Goal: Task Accomplishment & Management: Complete application form

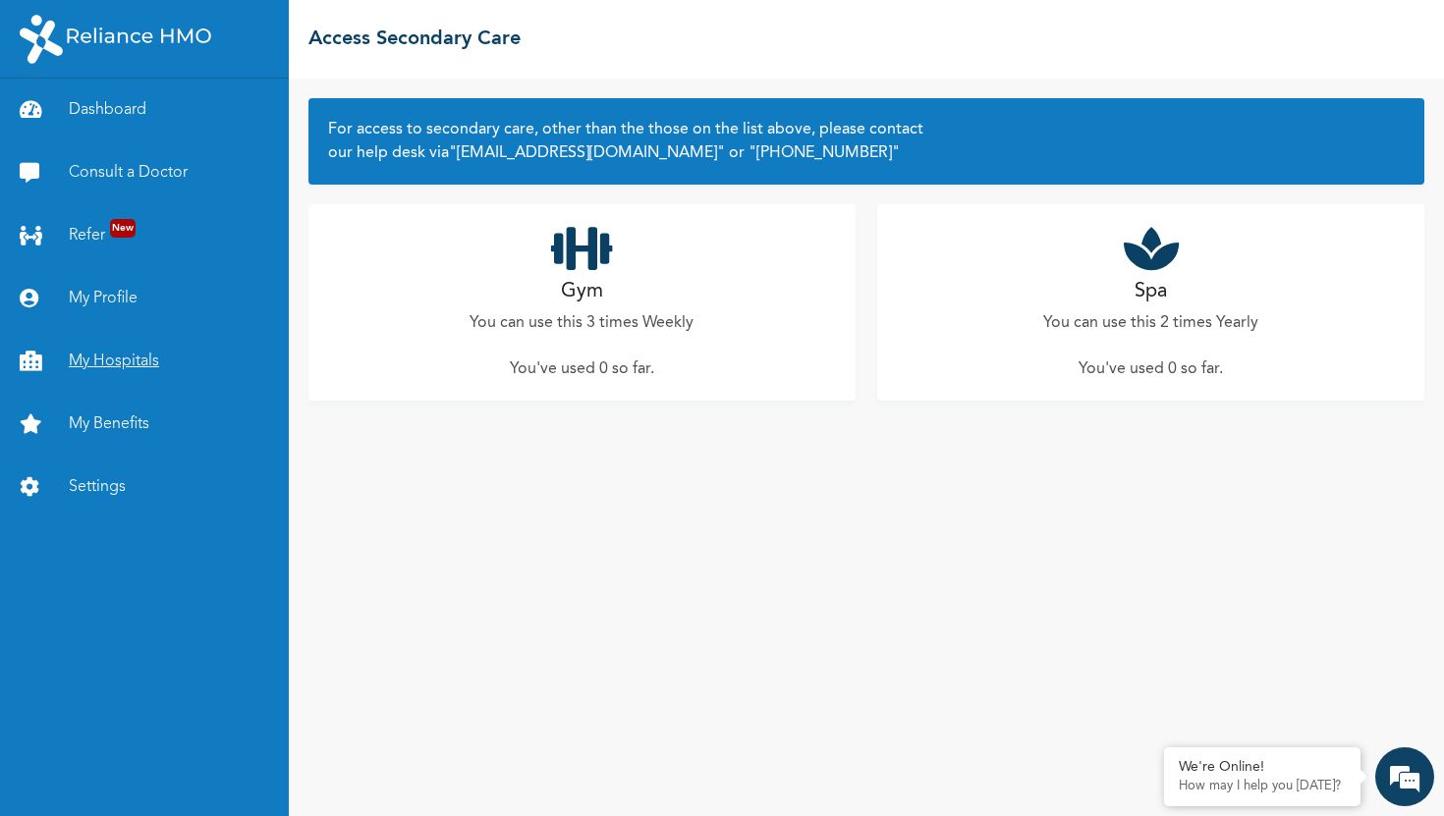
click at [136, 357] on link "My Hospitals" at bounding box center [144, 361] width 289 height 63
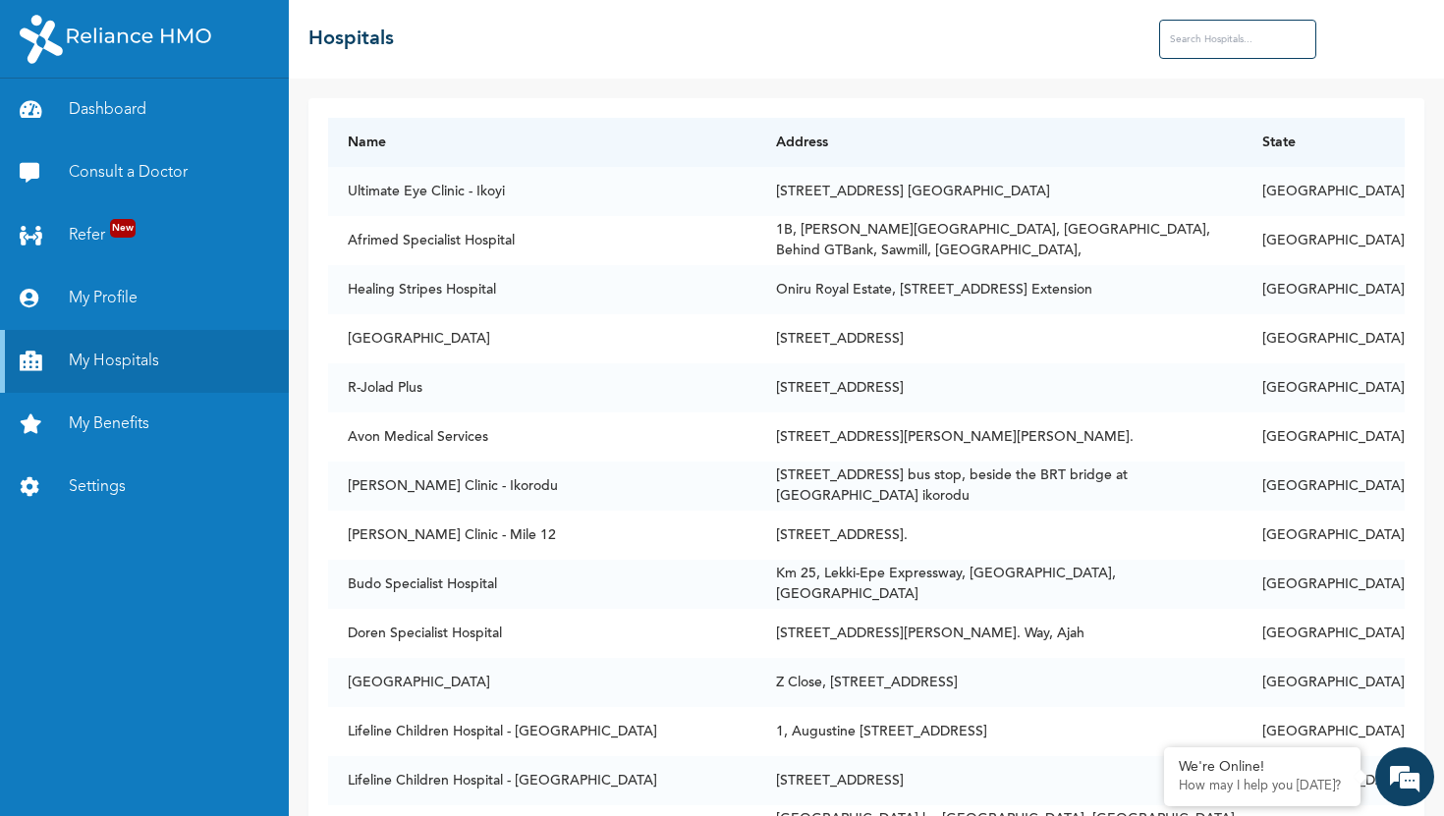
click at [1231, 35] on input "text" at bounding box center [1237, 39] width 157 height 39
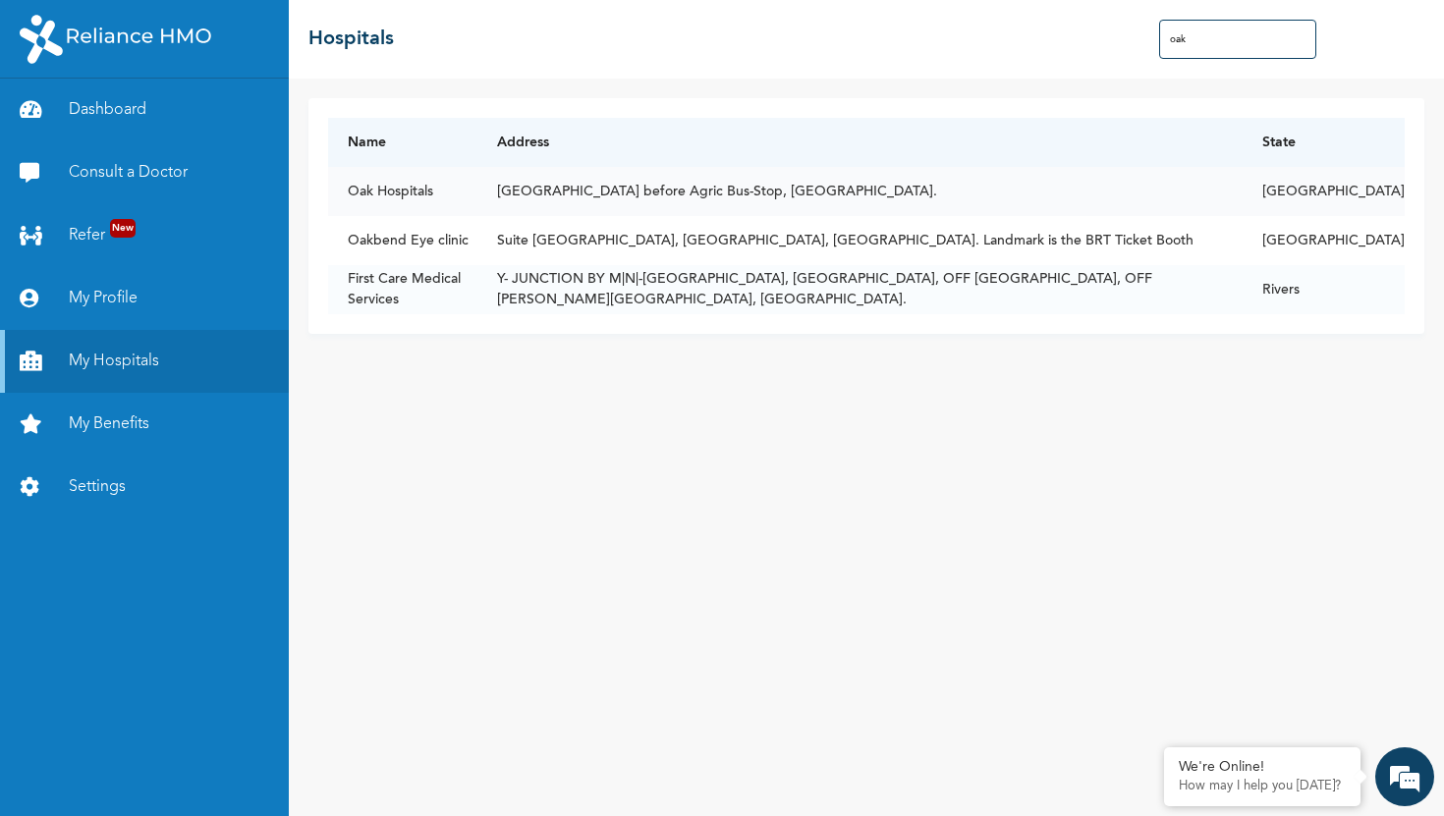
type input "oak"
click at [804, 192] on td "[GEOGRAPHIC_DATA] before Agric Bus-Stop, [GEOGRAPHIC_DATA]." at bounding box center [859, 191] width 765 height 49
click at [662, 192] on td "[GEOGRAPHIC_DATA] before Agric Bus-Stop, [GEOGRAPHIC_DATA]." at bounding box center [859, 191] width 765 height 49
click at [389, 190] on td "Oak Hospitals" at bounding box center [402, 191] width 149 height 49
click at [1391, 192] on td "[GEOGRAPHIC_DATA]" at bounding box center [1323, 191] width 162 height 49
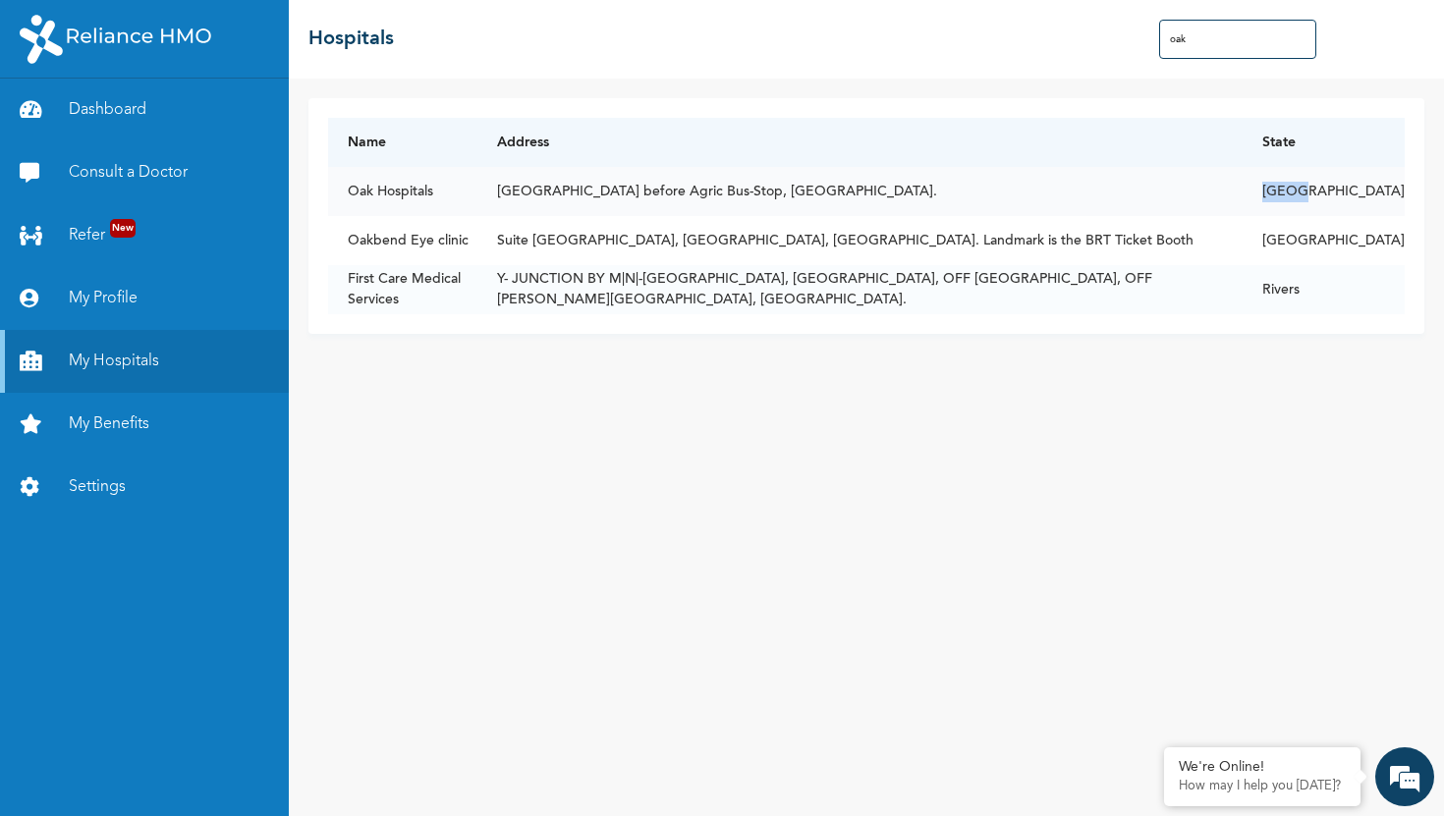
click at [1391, 192] on td "[GEOGRAPHIC_DATA]" at bounding box center [1323, 191] width 162 height 49
drag, startPoint x: 1192, startPoint y: 40, endPoint x: 1132, endPoint y: 41, distance: 59.9
click at [1132, 41] on div "☰ Hospitals oak" at bounding box center [866, 39] width 1155 height 79
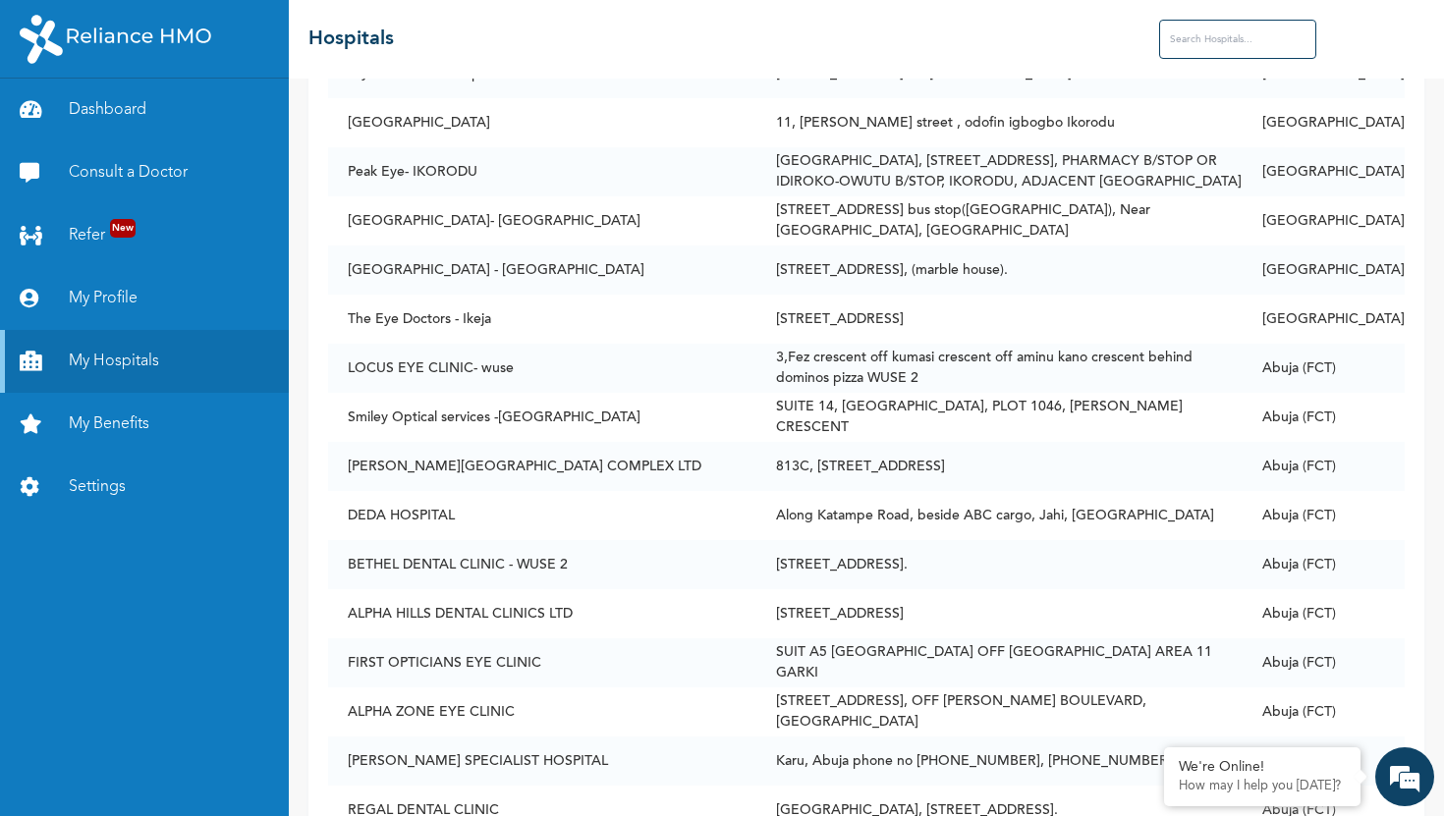
scroll to position [17277, 0]
click at [150, 102] on link "Dashboard" at bounding box center [144, 110] width 289 height 63
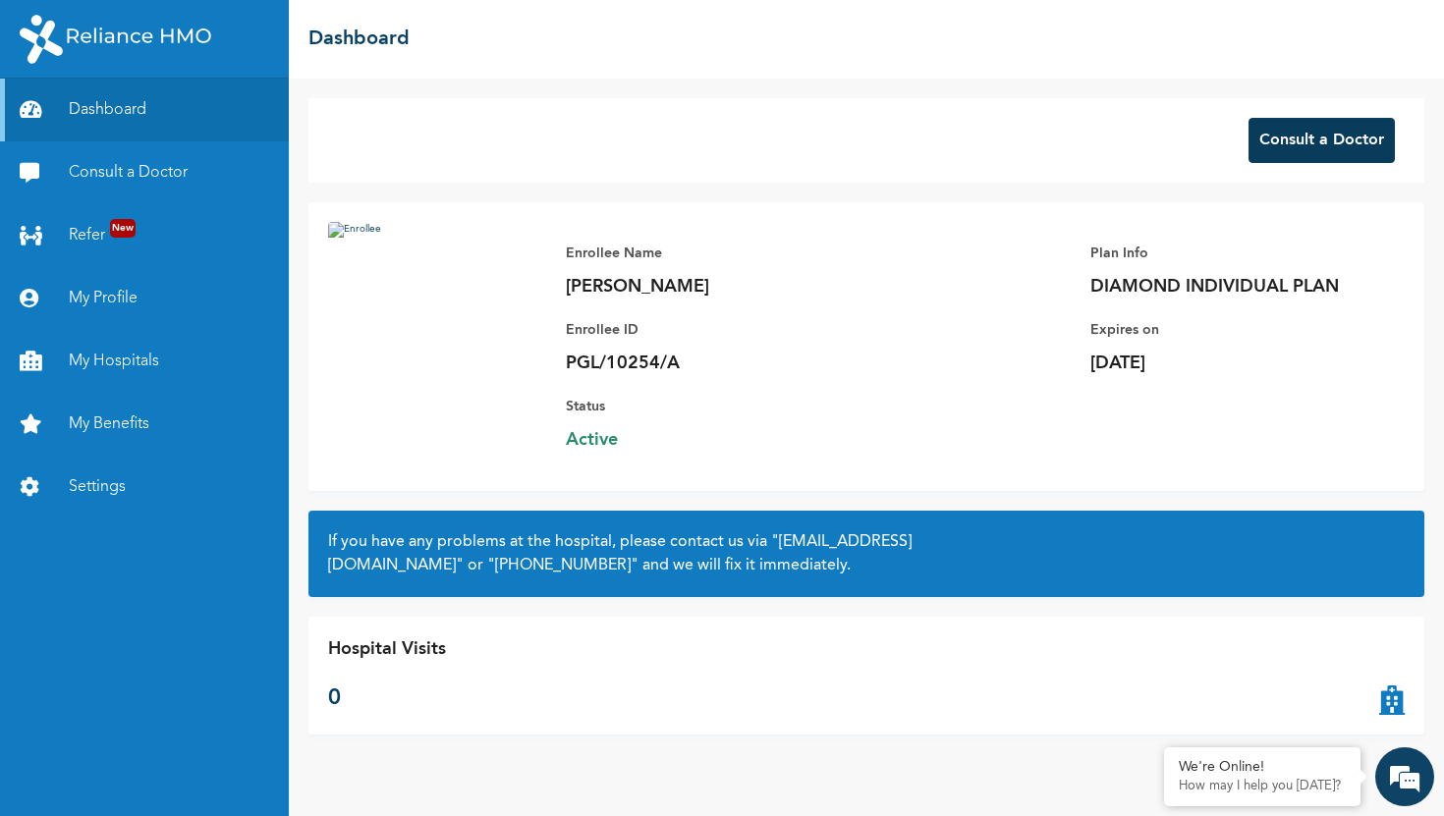
click at [1303, 148] on button "Consult a Doctor" at bounding box center [1321, 140] width 146 height 45
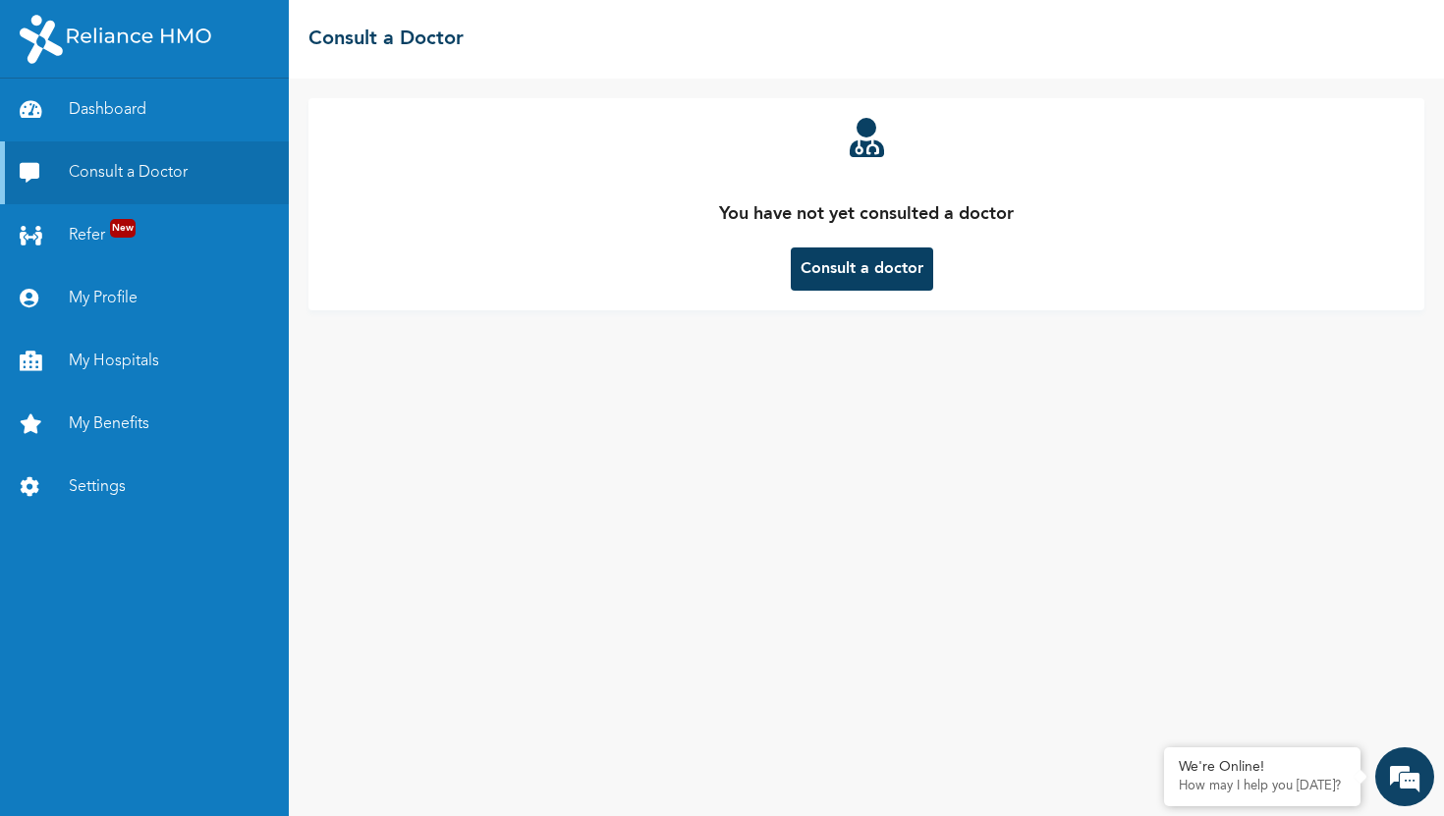
click at [873, 267] on button "Consult a doctor" at bounding box center [862, 268] width 142 height 43
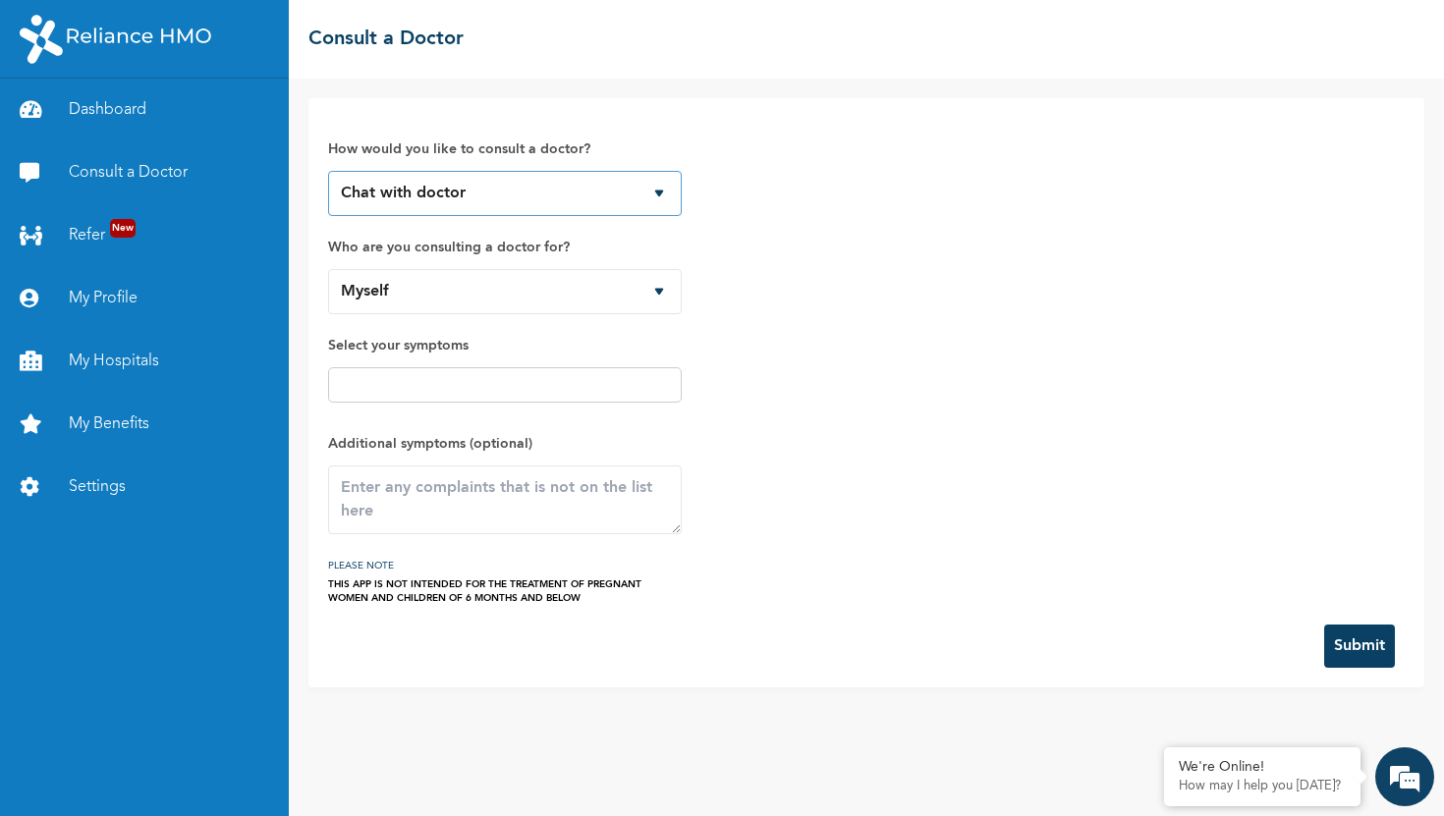
click at [641, 199] on select "Chat with doctor Phone Call" at bounding box center [505, 193] width 354 height 45
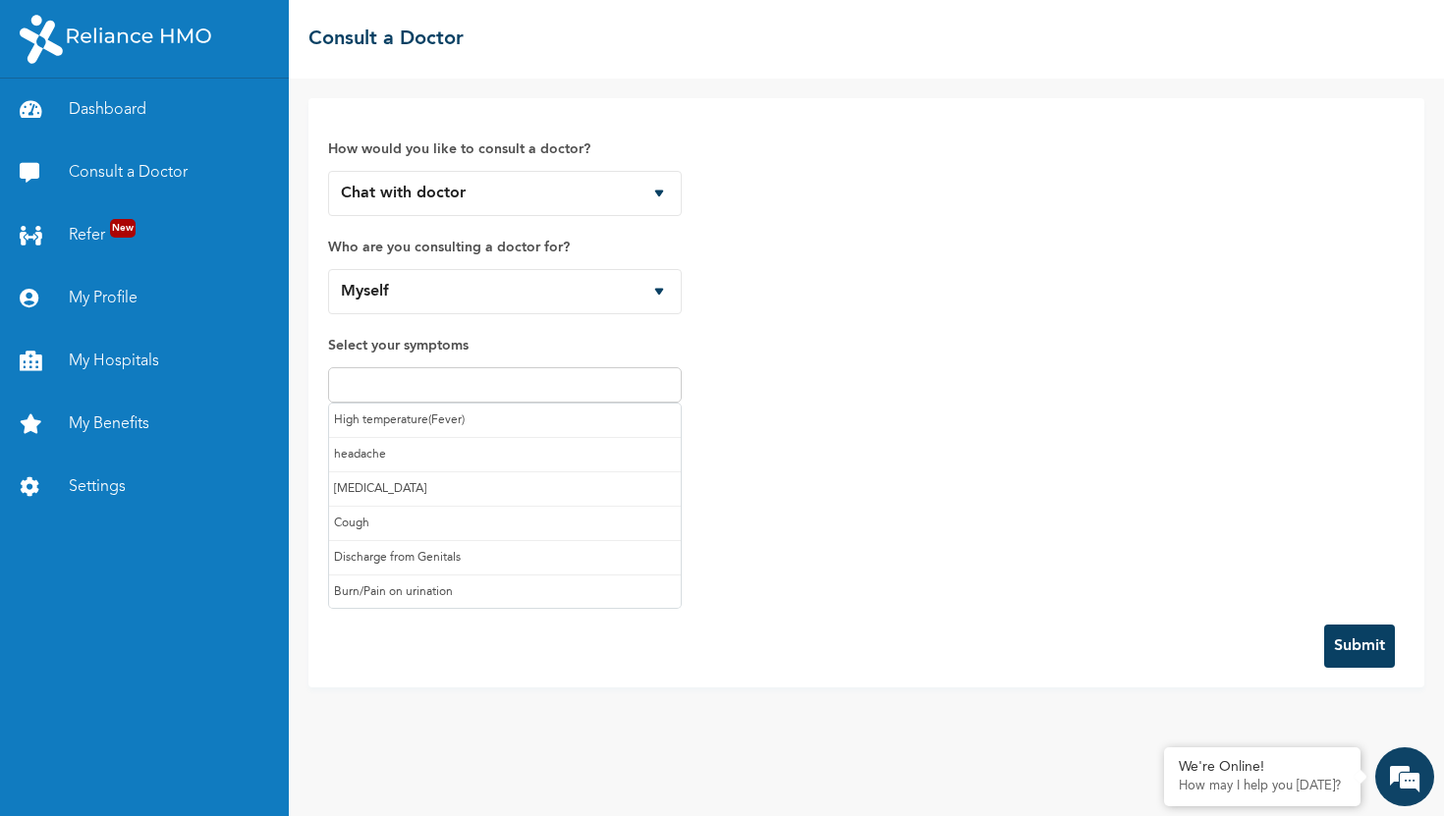
click at [580, 388] on input "text" at bounding box center [505, 385] width 342 height 24
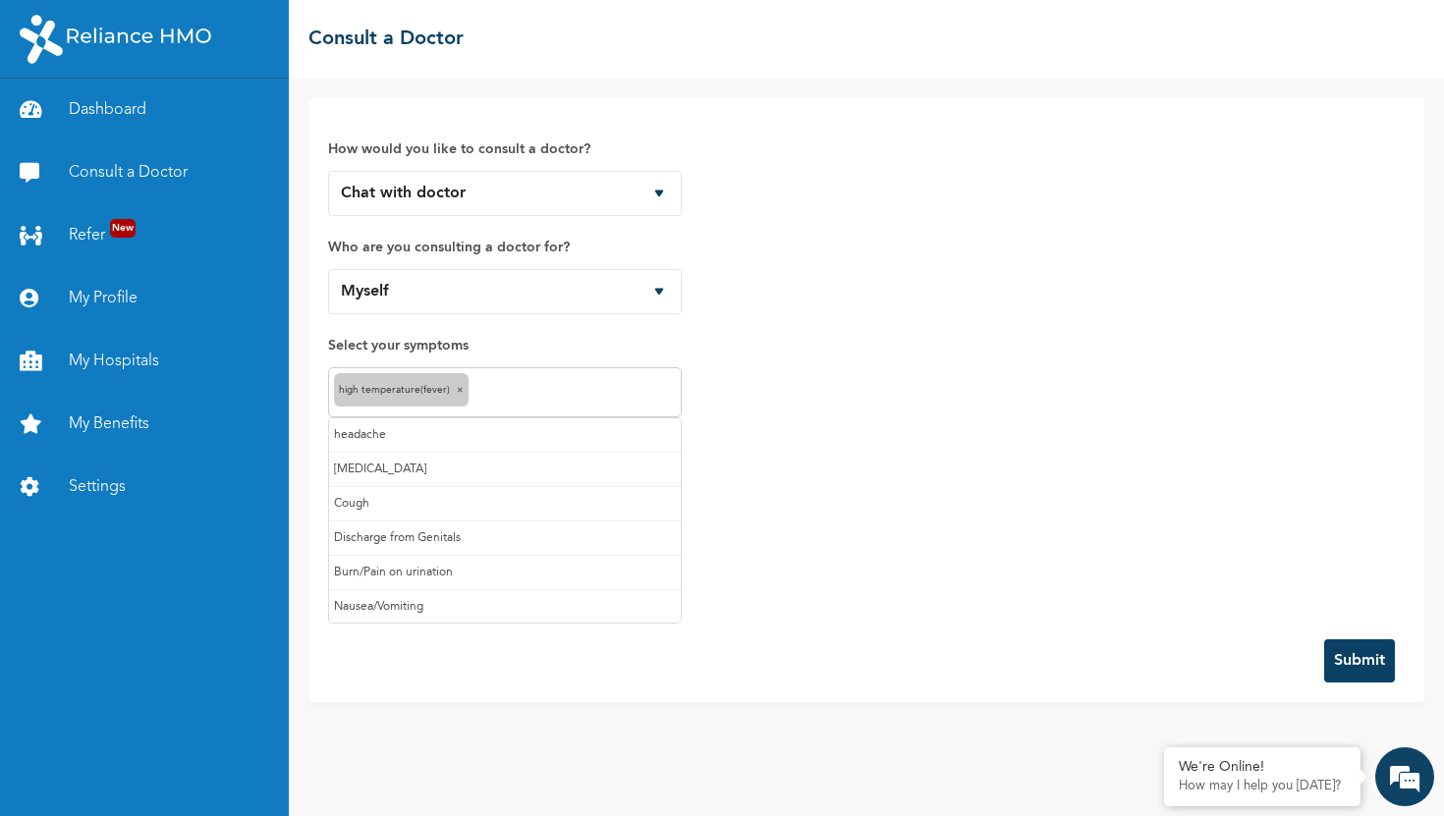
click at [582, 402] on input "text" at bounding box center [574, 393] width 202 height 24
click at [599, 386] on input "text" at bounding box center [602, 393] width 145 height 24
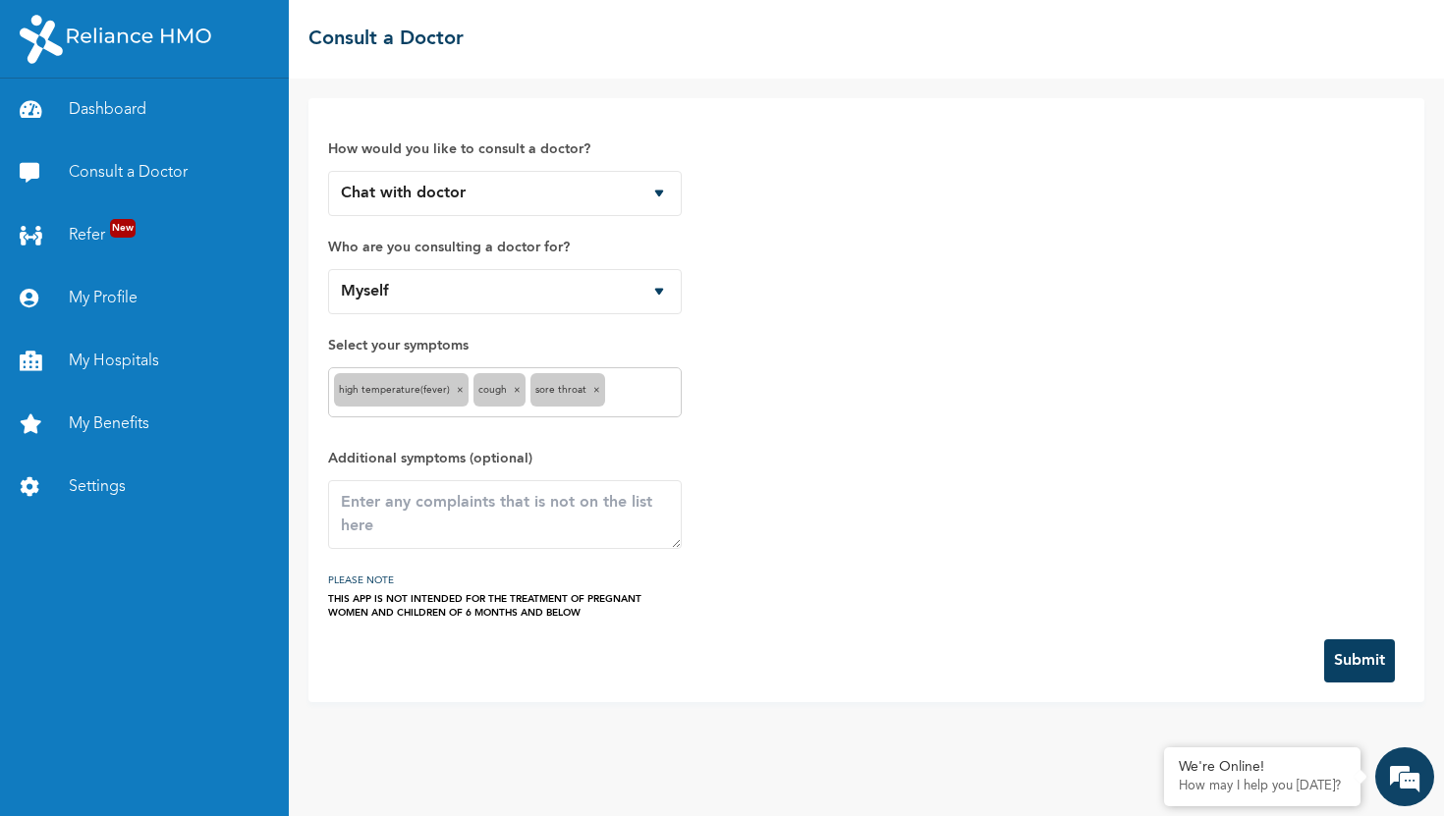
click at [657, 395] on input "text" at bounding box center [643, 393] width 66 height 24
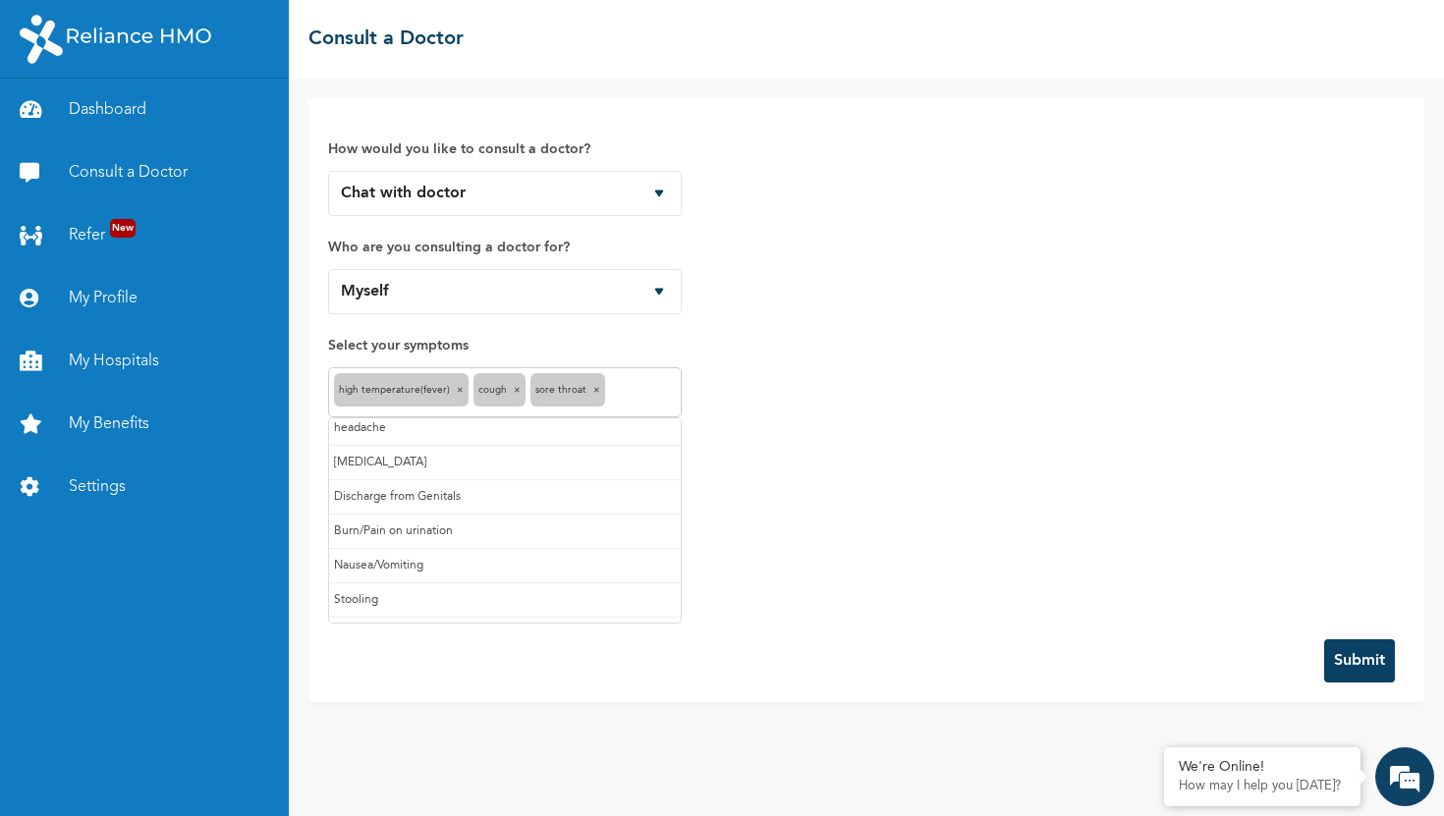
scroll to position [0, 0]
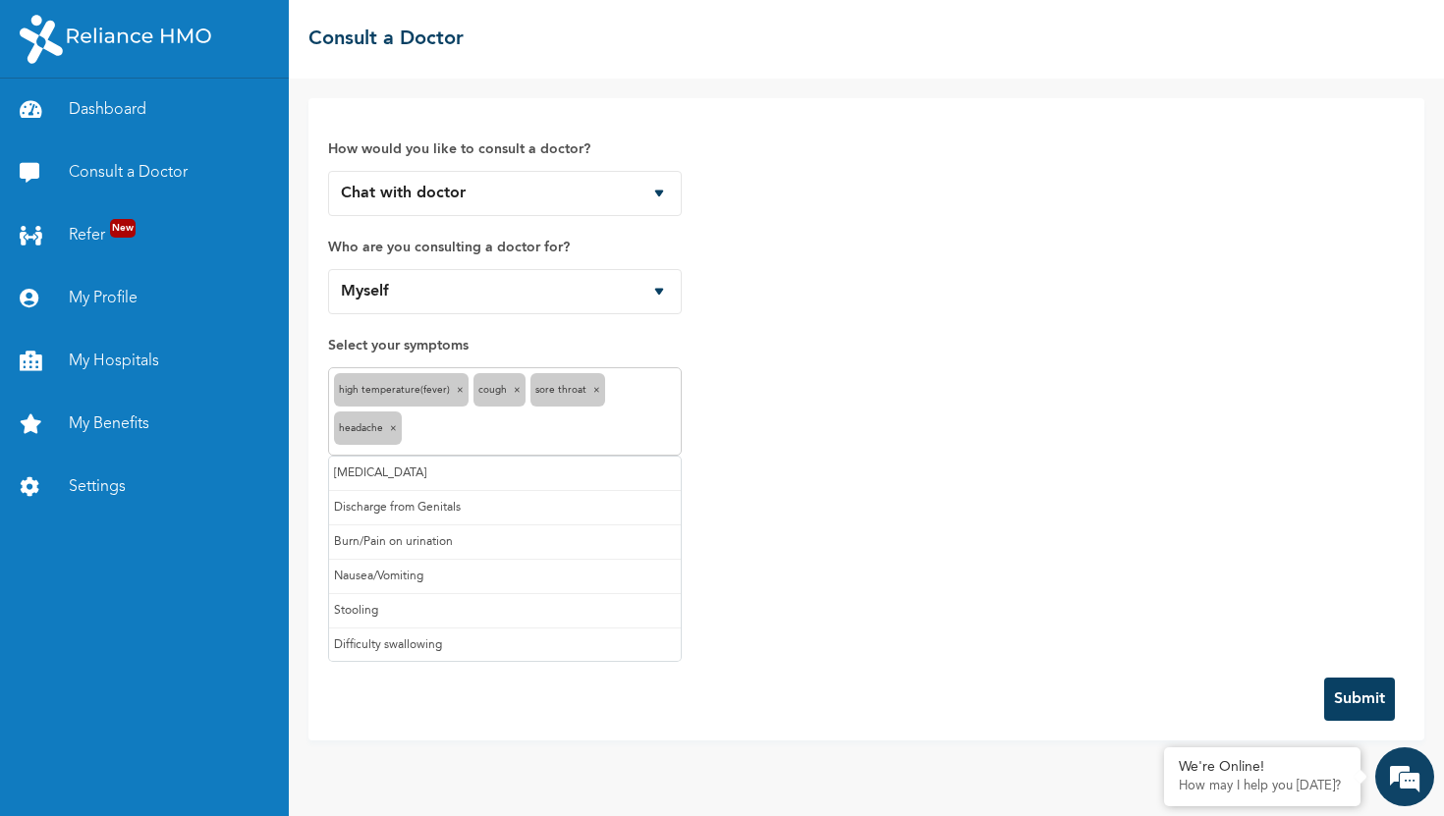
click at [543, 440] on input "text" at bounding box center [541, 431] width 269 height 24
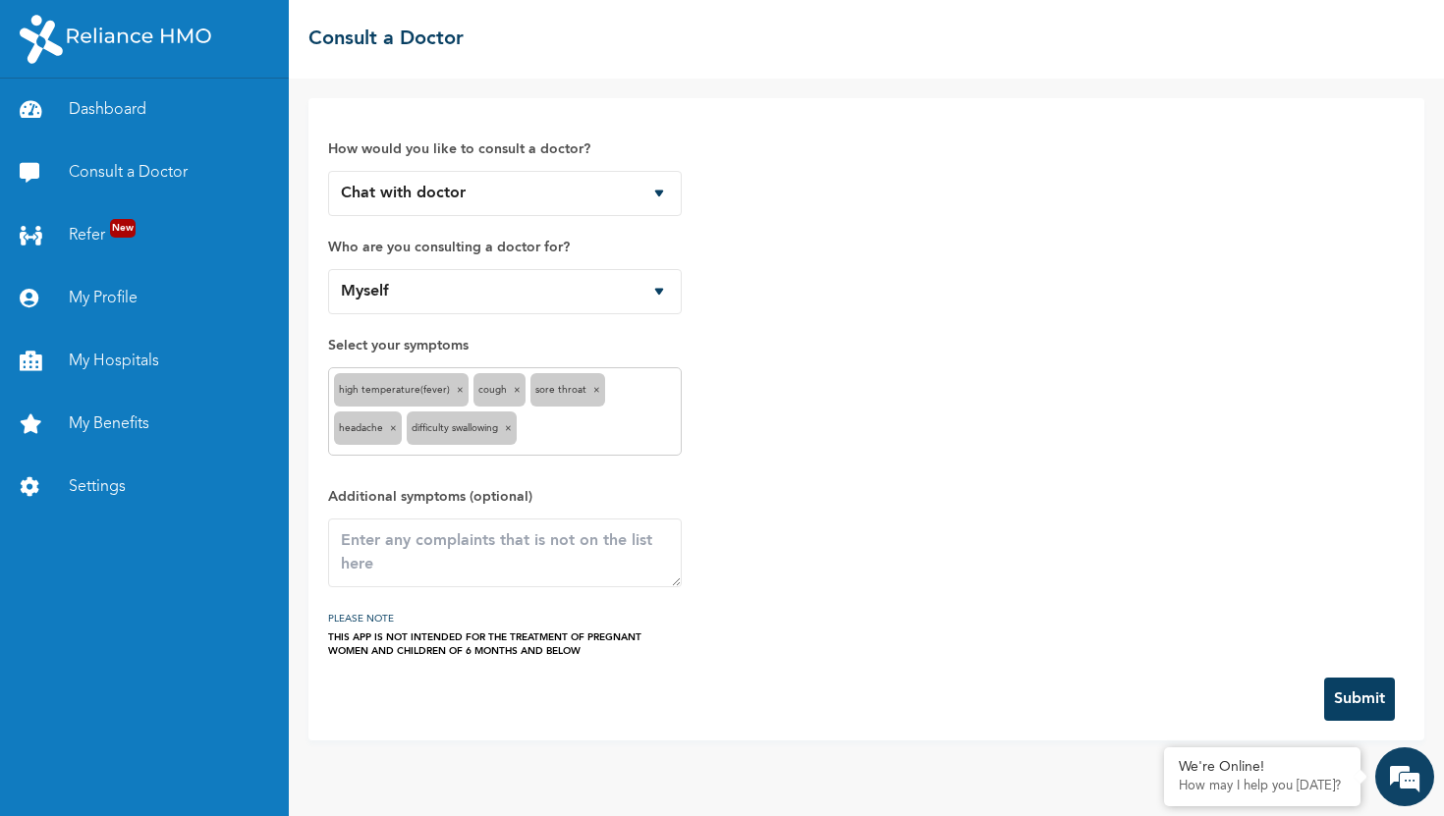
click at [580, 446] on div "High temperature(Fever) × Cough × Sore throat × headache × Difficulty swallowin…" at bounding box center [505, 411] width 354 height 88
click at [104, 359] on link "My Hospitals" at bounding box center [144, 361] width 289 height 63
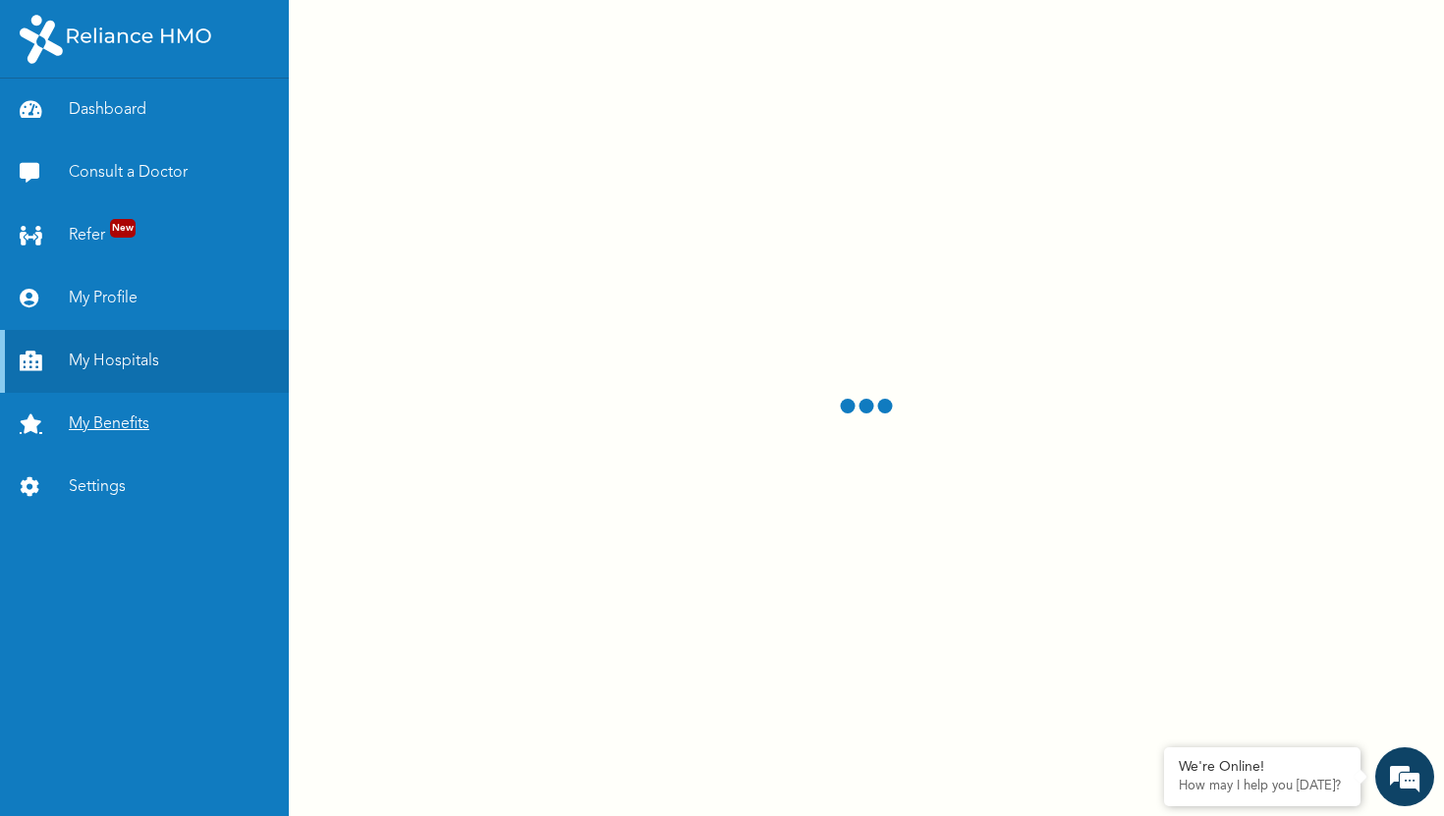
click at [117, 432] on link "My Benefits" at bounding box center [144, 424] width 289 height 63
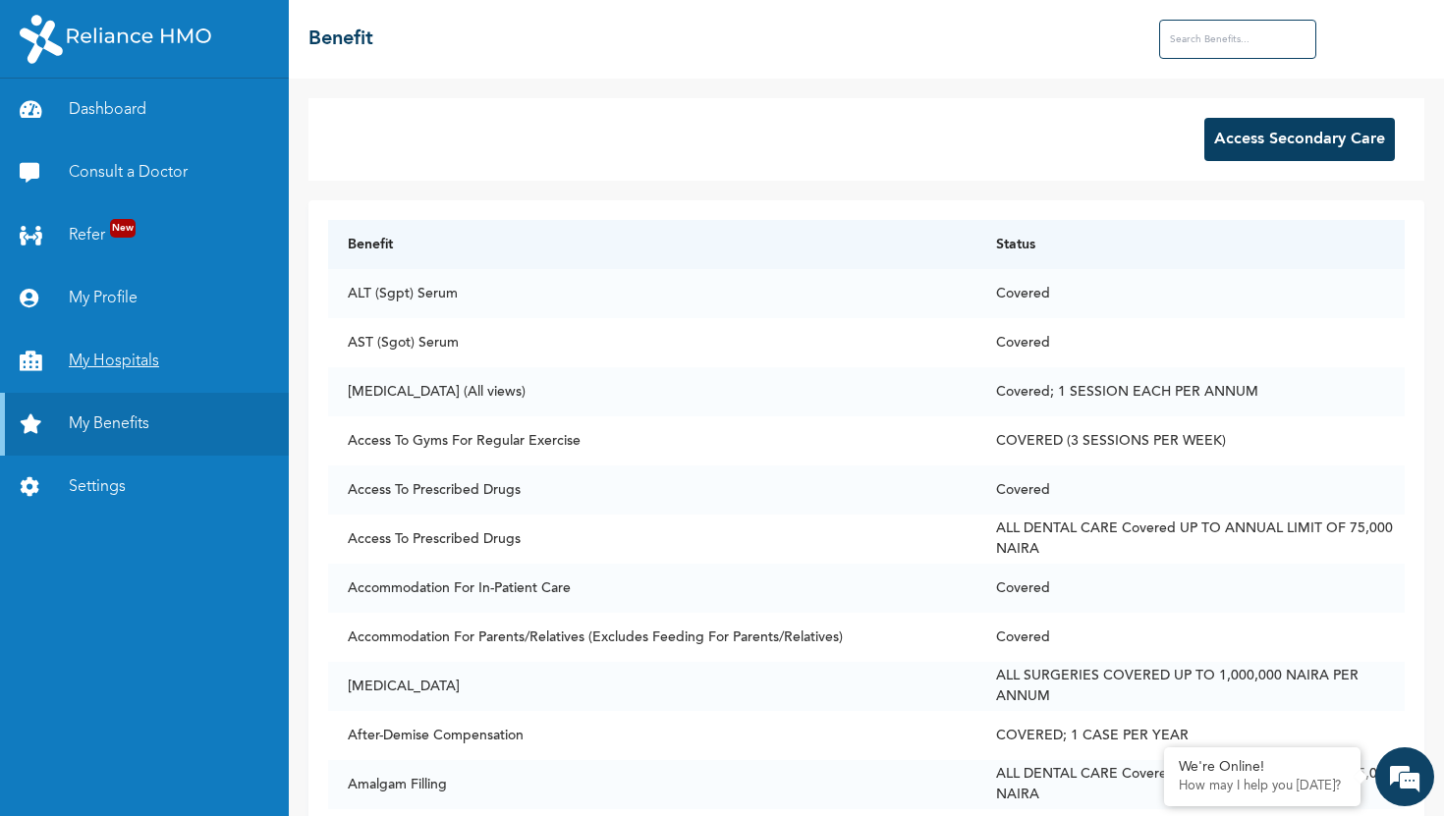
click at [130, 362] on link "My Hospitals" at bounding box center [144, 361] width 289 height 63
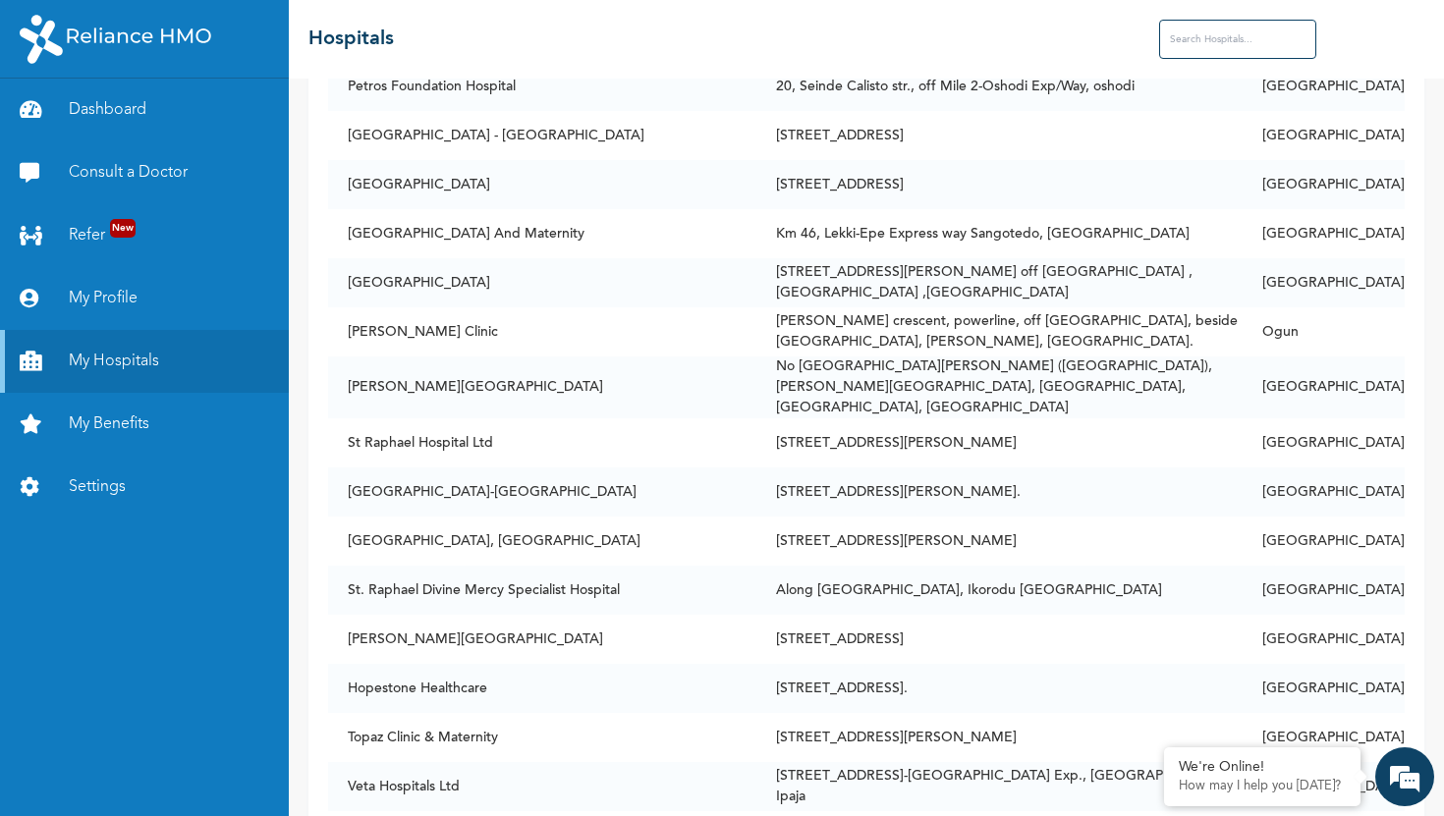
scroll to position [5009, 0]
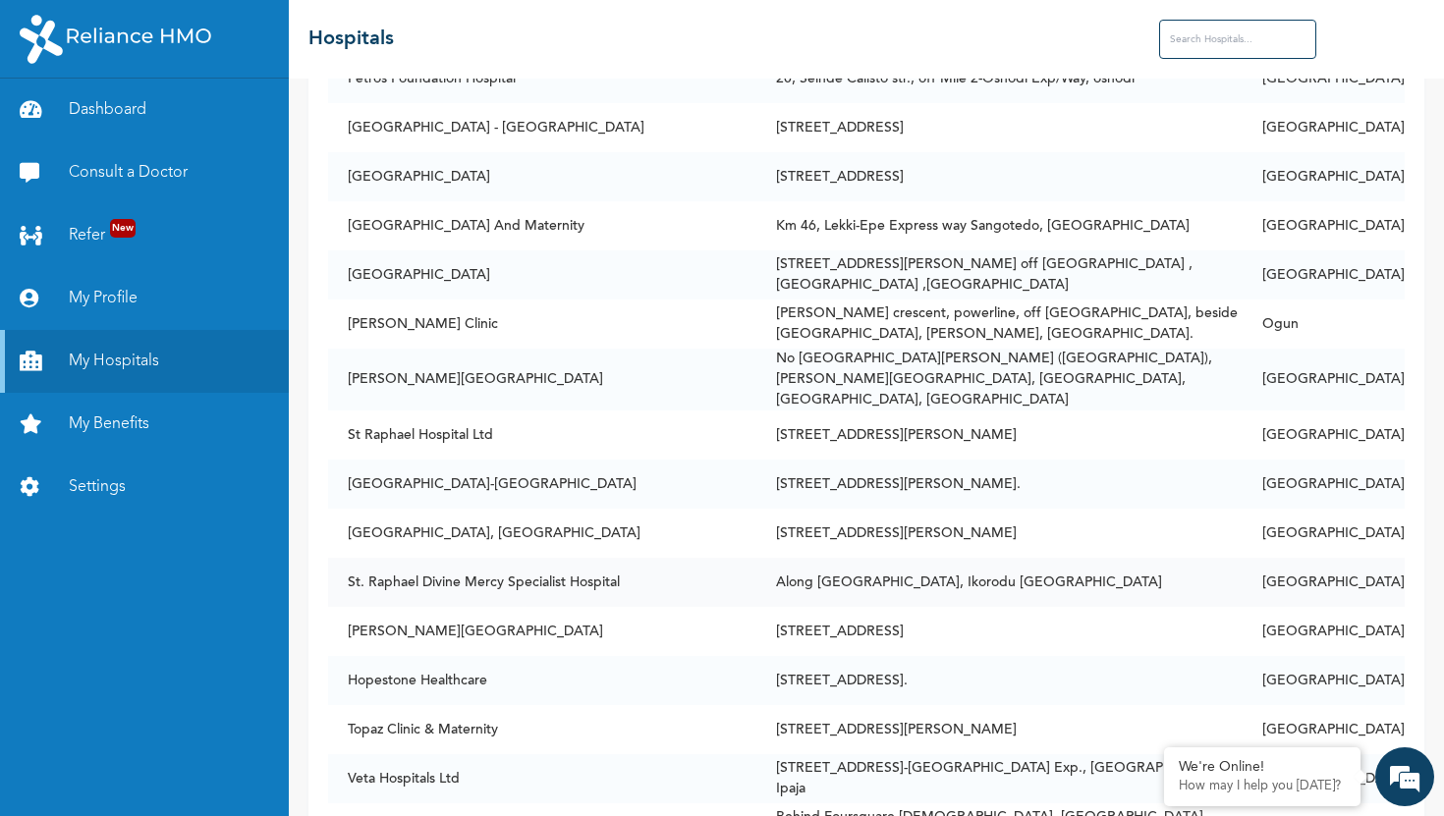
click at [710, 558] on td "St. Raphael Divine Mercy Specialist Hospital" at bounding box center [542, 582] width 428 height 49
click at [577, 558] on td "St. Raphael Divine Mercy Specialist Hospital" at bounding box center [542, 582] width 428 height 49
click at [616, 558] on td "St. Raphael Divine Mercy Specialist Hospital" at bounding box center [542, 582] width 428 height 49
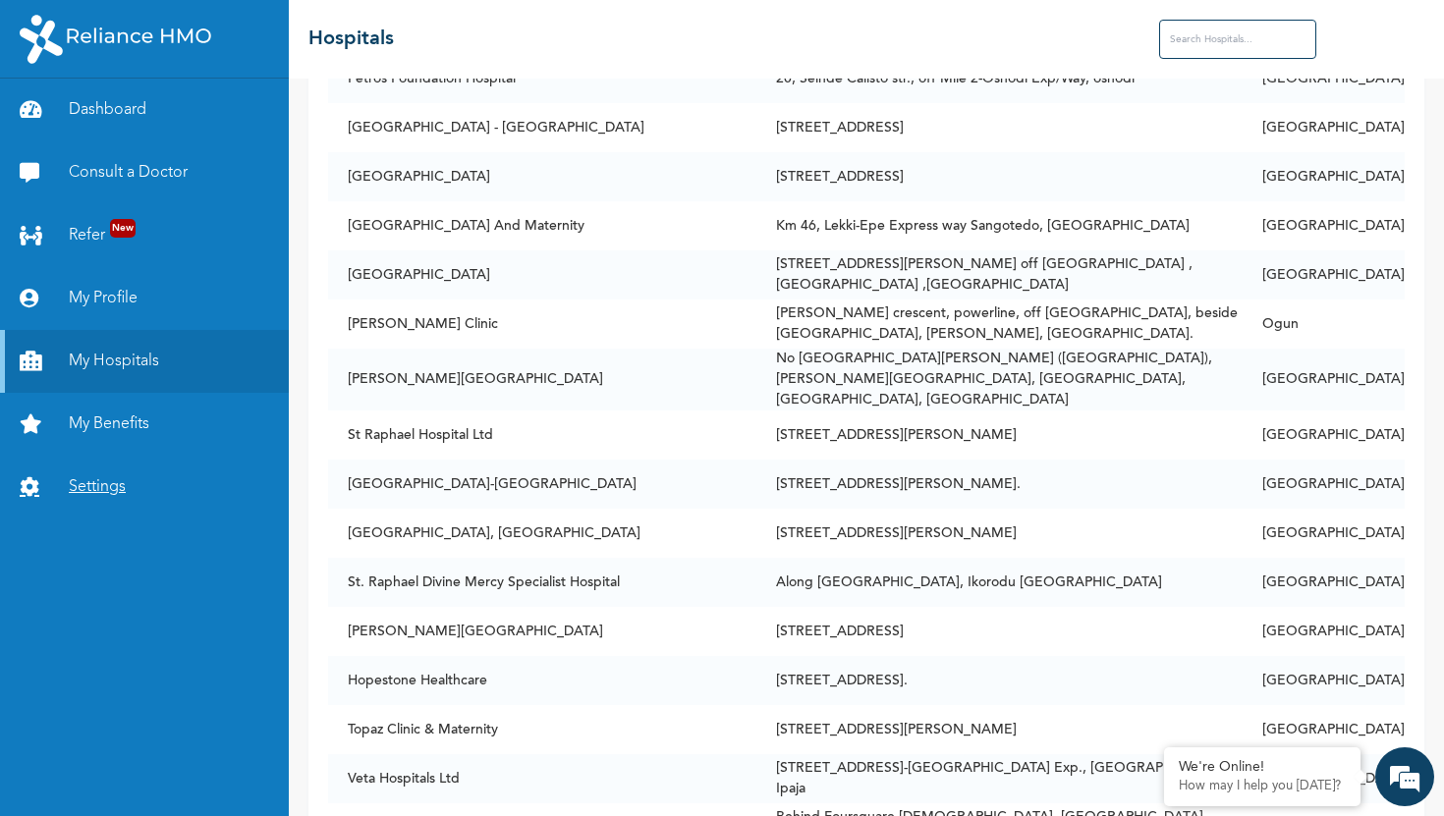
click at [108, 486] on link "Settings" at bounding box center [144, 487] width 289 height 63
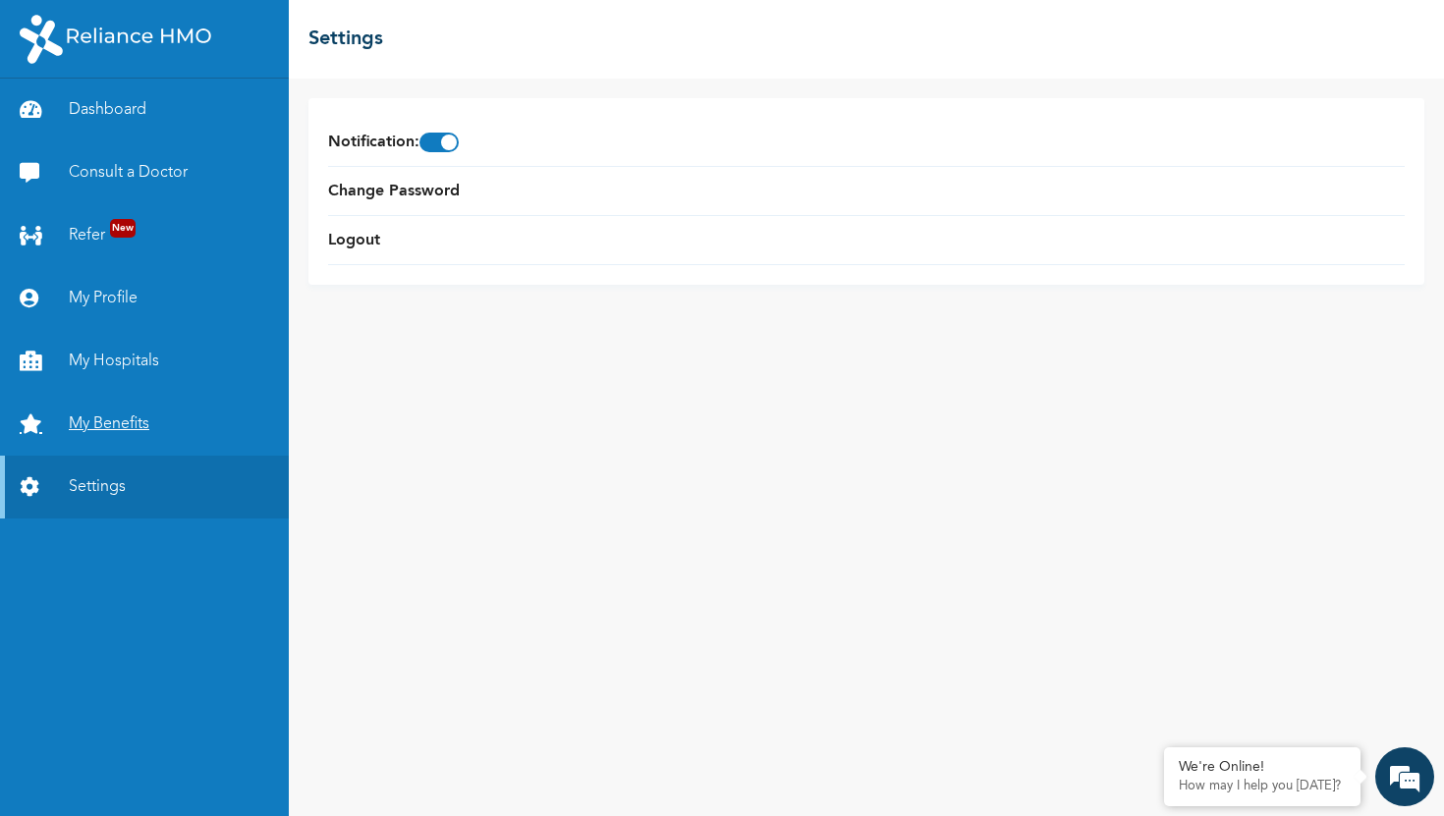
click at [98, 421] on link "My Benefits" at bounding box center [144, 424] width 289 height 63
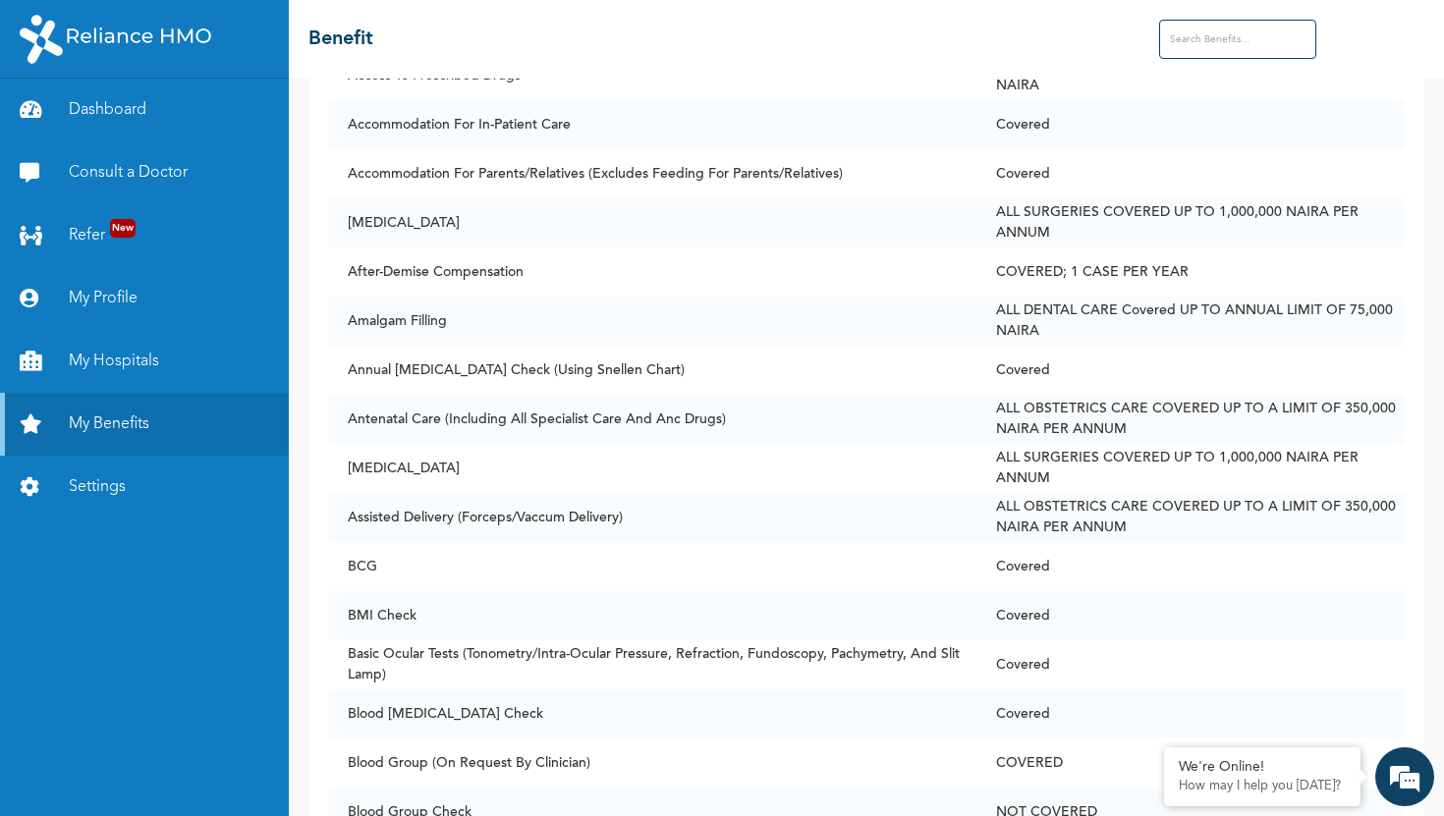
scroll to position [480, 0]
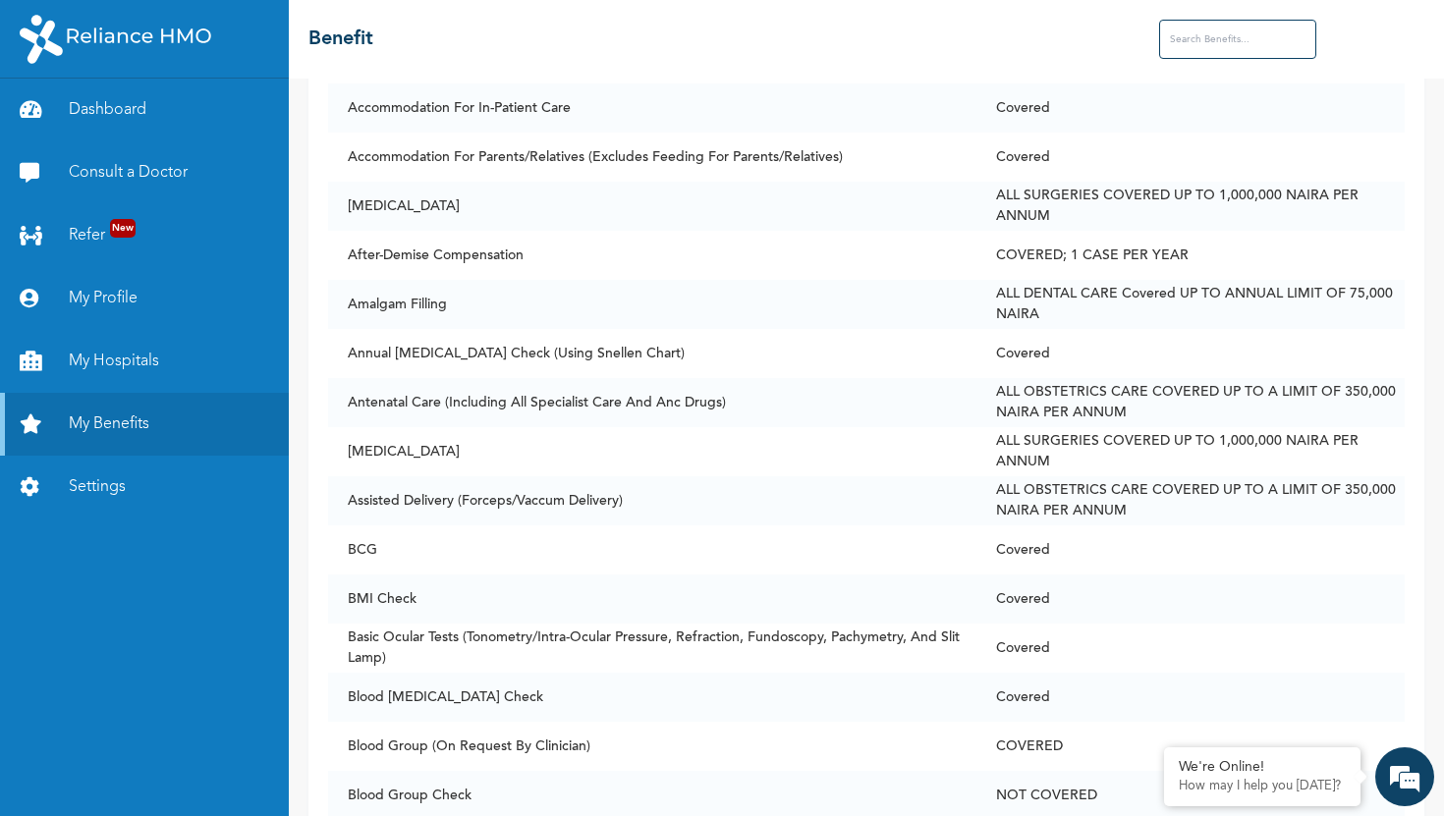
click at [430, 487] on td "Assisted Delivery (Forceps/Vaccum Delivery)" at bounding box center [652, 500] width 648 height 49
click at [430, 491] on td "Assisted Delivery (Forceps/Vaccum Delivery)" at bounding box center [652, 500] width 648 height 49
click at [96, 302] on link "My Profile" at bounding box center [144, 298] width 289 height 63
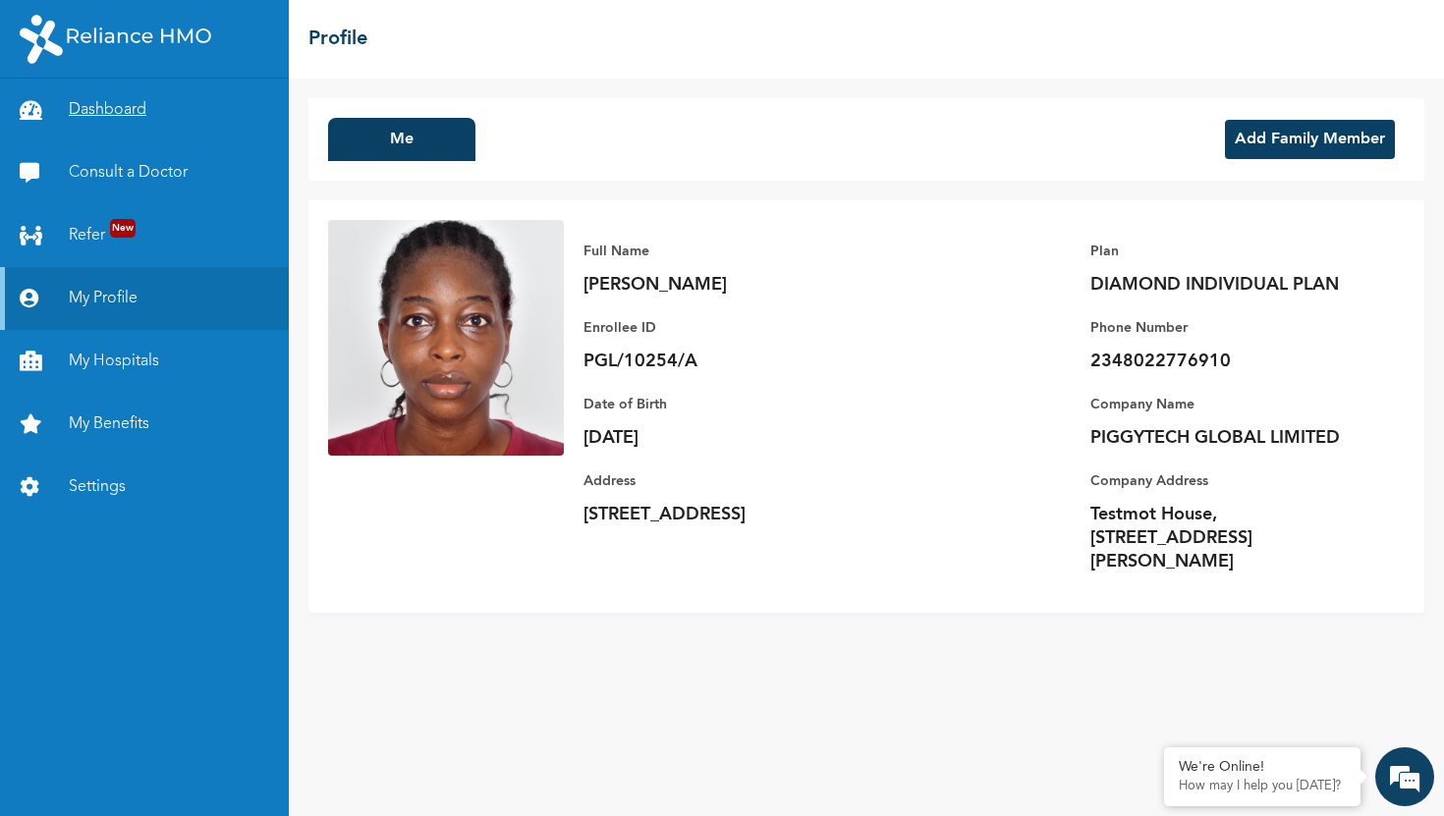
click at [137, 101] on link "Dashboard" at bounding box center [144, 110] width 289 height 63
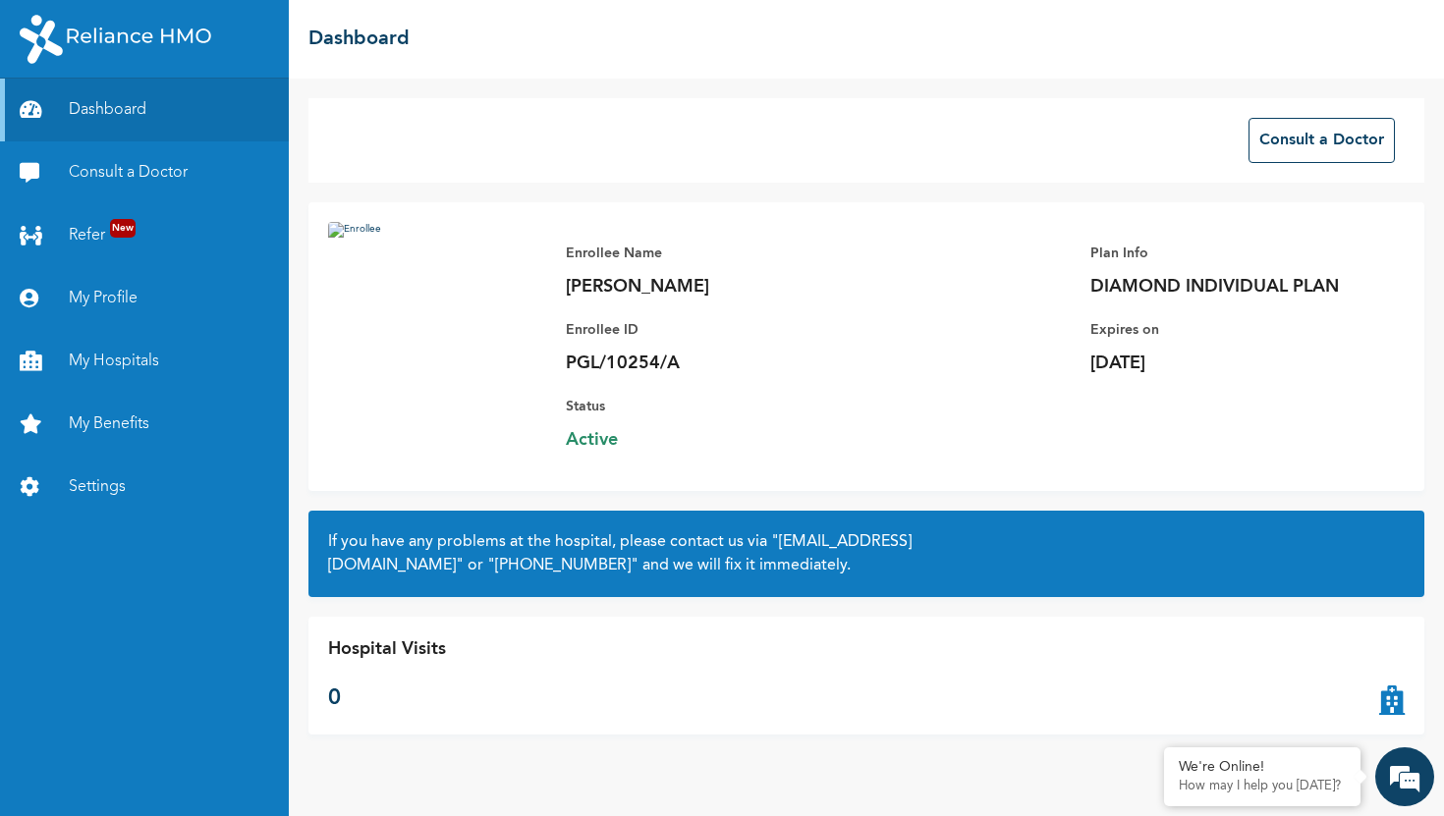
click at [353, 653] on div "Hospital Visits 0" at bounding box center [387, 675] width 118 height 79
click at [337, 688] on p "0" at bounding box center [387, 699] width 118 height 32
click at [478, 535] on h2 "If you have any problems at the hospital, please contact us via "[EMAIL_ADDRESS…" at bounding box center [866, 553] width 1076 height 47
click at [100, 288] on link "My Profile" at bounding box center [144, 298] width 289 height 63
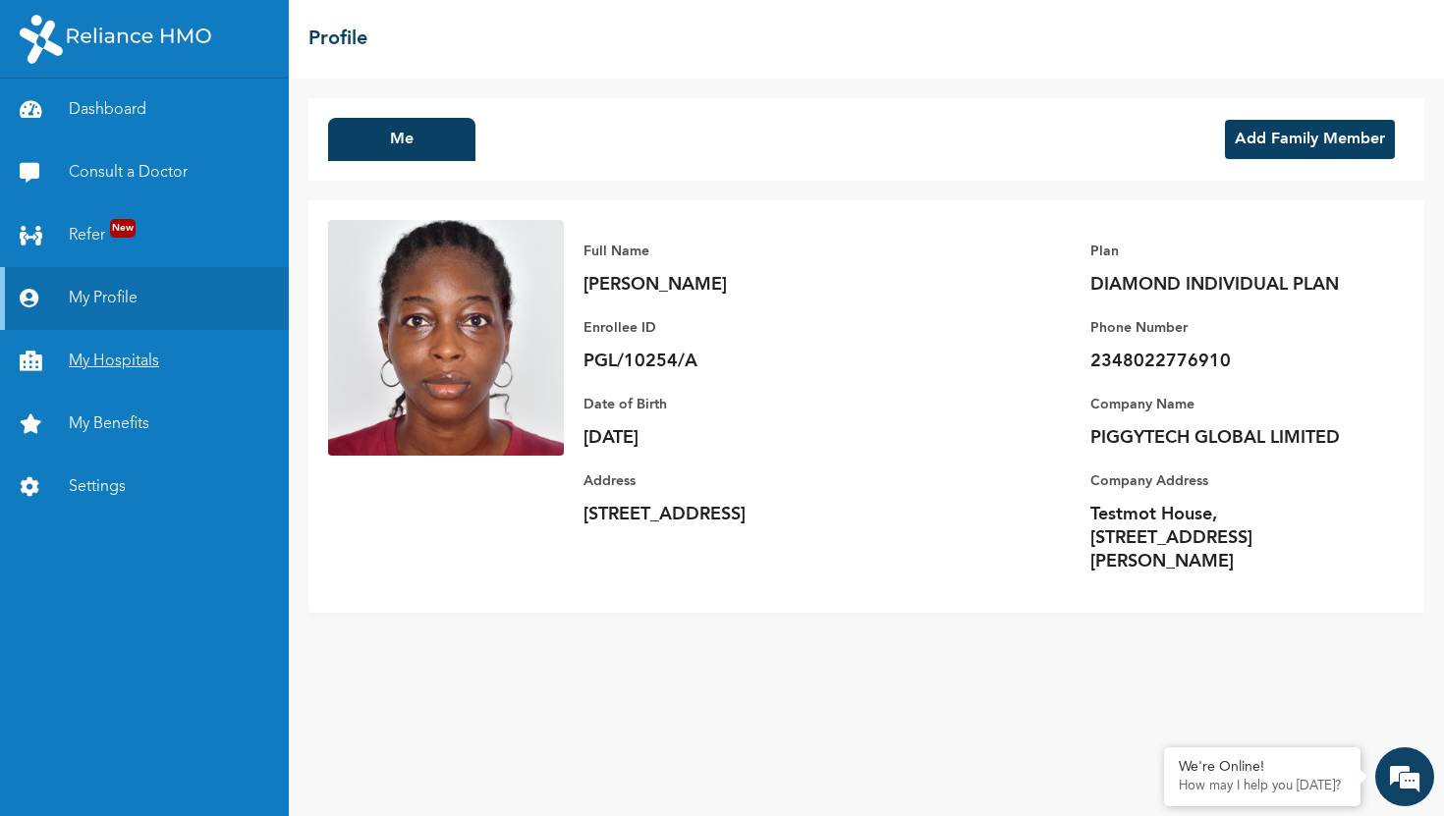
click at [107, 366] on link "My Hospitals" at bounding box center [144, 361] width 289 height 63
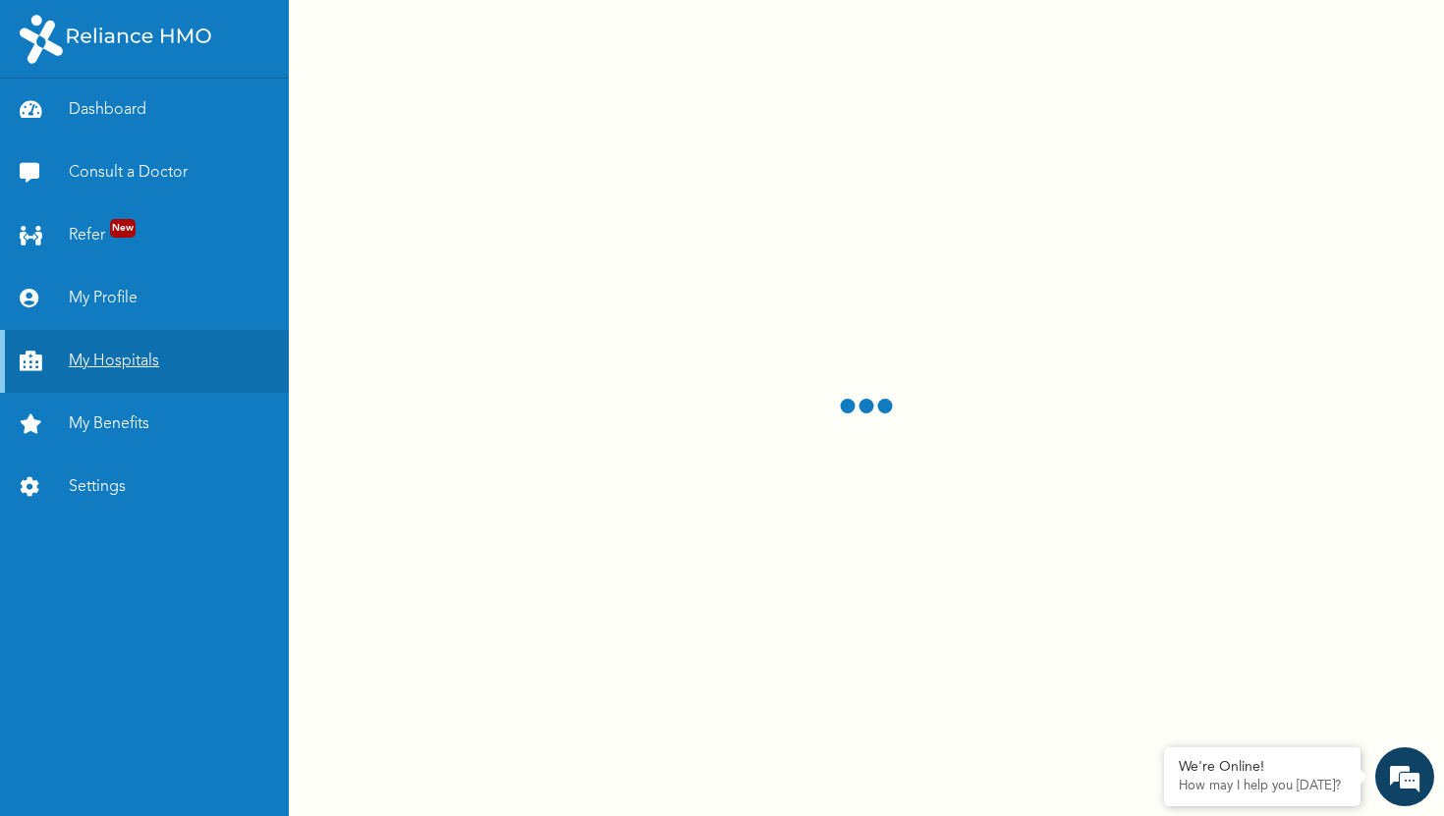
click at [29, 363] on icon at bounding box center [34, 362] width 29 height 20
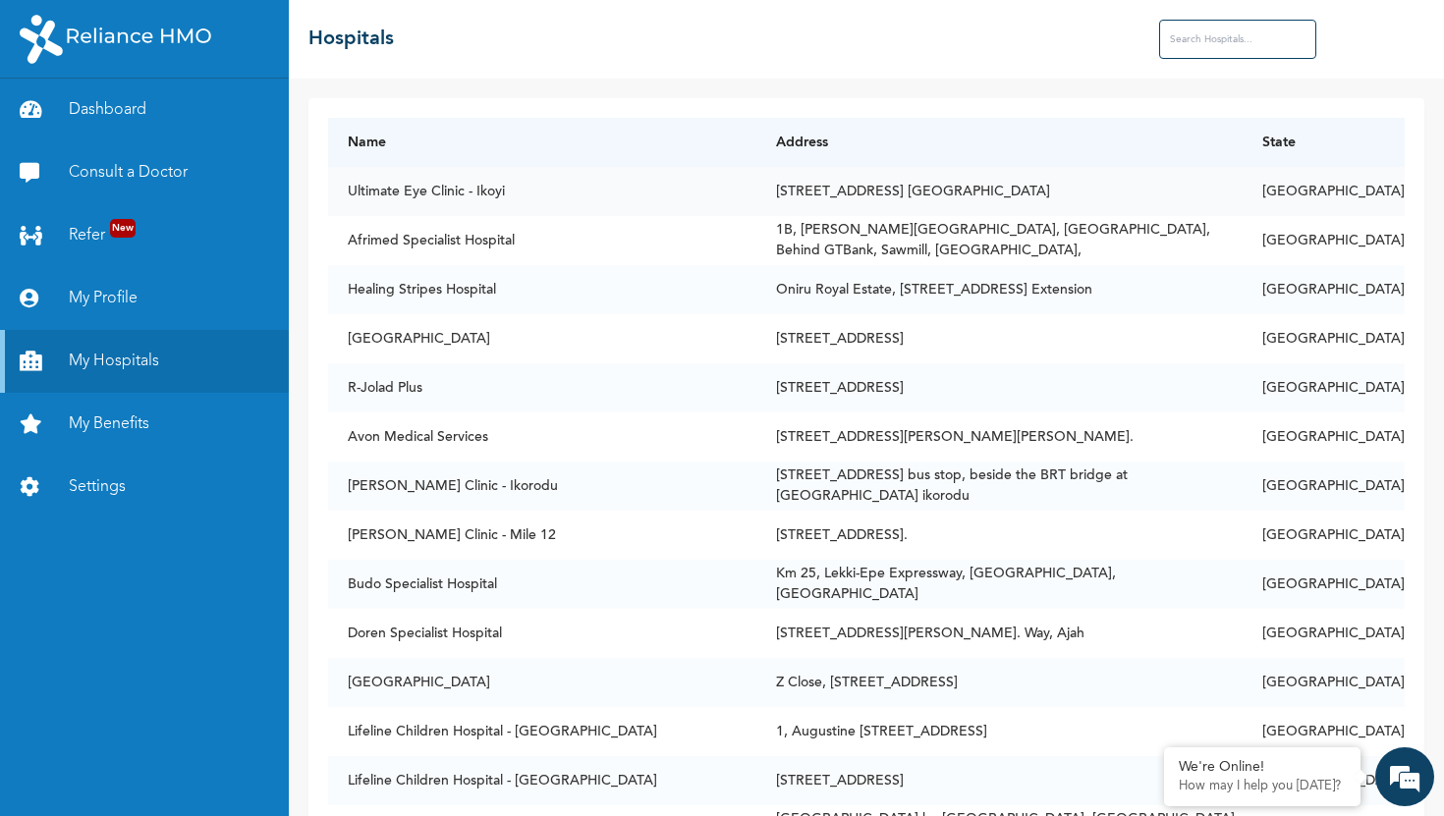
click at [1202, 210] on td "[STREET_ADDRESS] [GEOGRAPHIC_DATA]" at bounding box center [999, 191] width 486 height 49
click at [828, 184] on td "[STREET_ADDRESS] [GEOGRAPHIC_DATA]" at bounding box center [999, 191] width 486 height 49
click at [467, 238] on td "Afrimed Specialist Hospital" at bounding box center [542, 240] width 428 height 49
click at [467, 236] on td "Afrimed Specialist Hospital" at bounding box center [542, 240] width 428 height 49
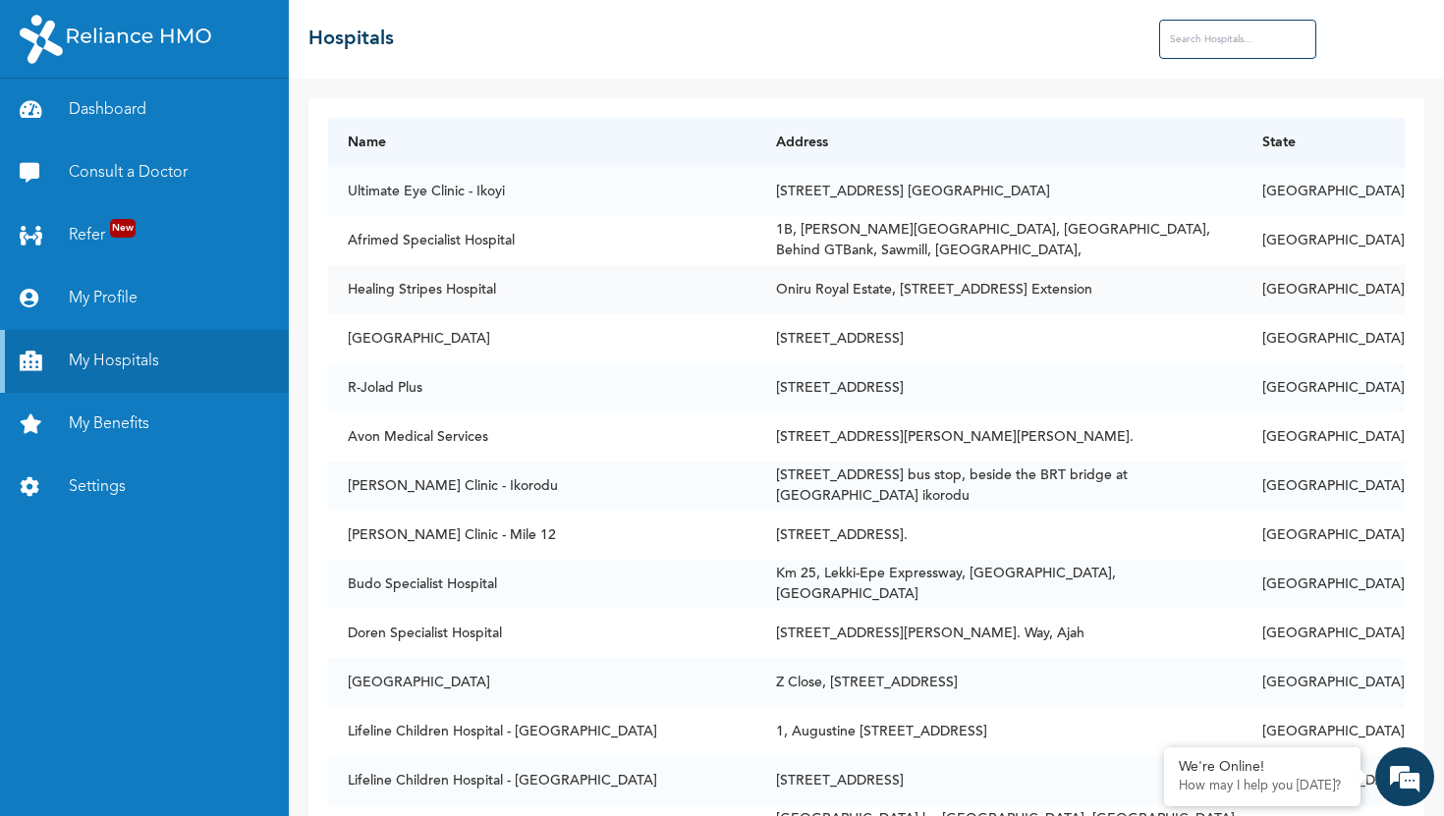
click at [427, 288] on td "Healing Stripes Hospital" at bounding box center [542, 289] width 428 height 49
click at [438, 335] on td "[GEOGRAPHIC_DATA]" at bounding box center [542, 338] width 428 height 49
click at [135, 357] on link "My Hospitals" at bounding box center [144, 361] width 289 height 63
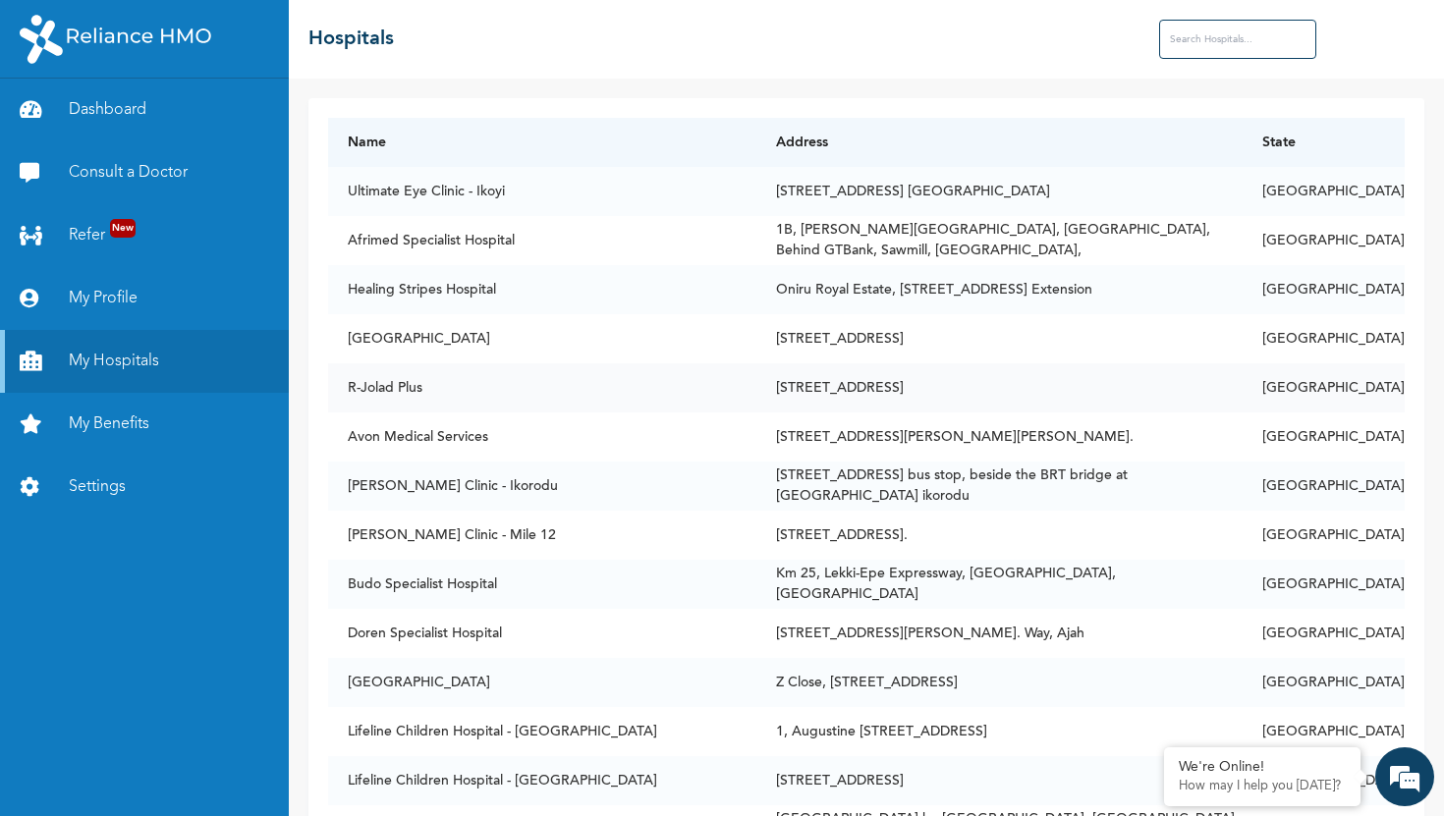
click at [391, 393] on td "R-Jolad Plus" at bounding box center [542, 387] width 428 height 49
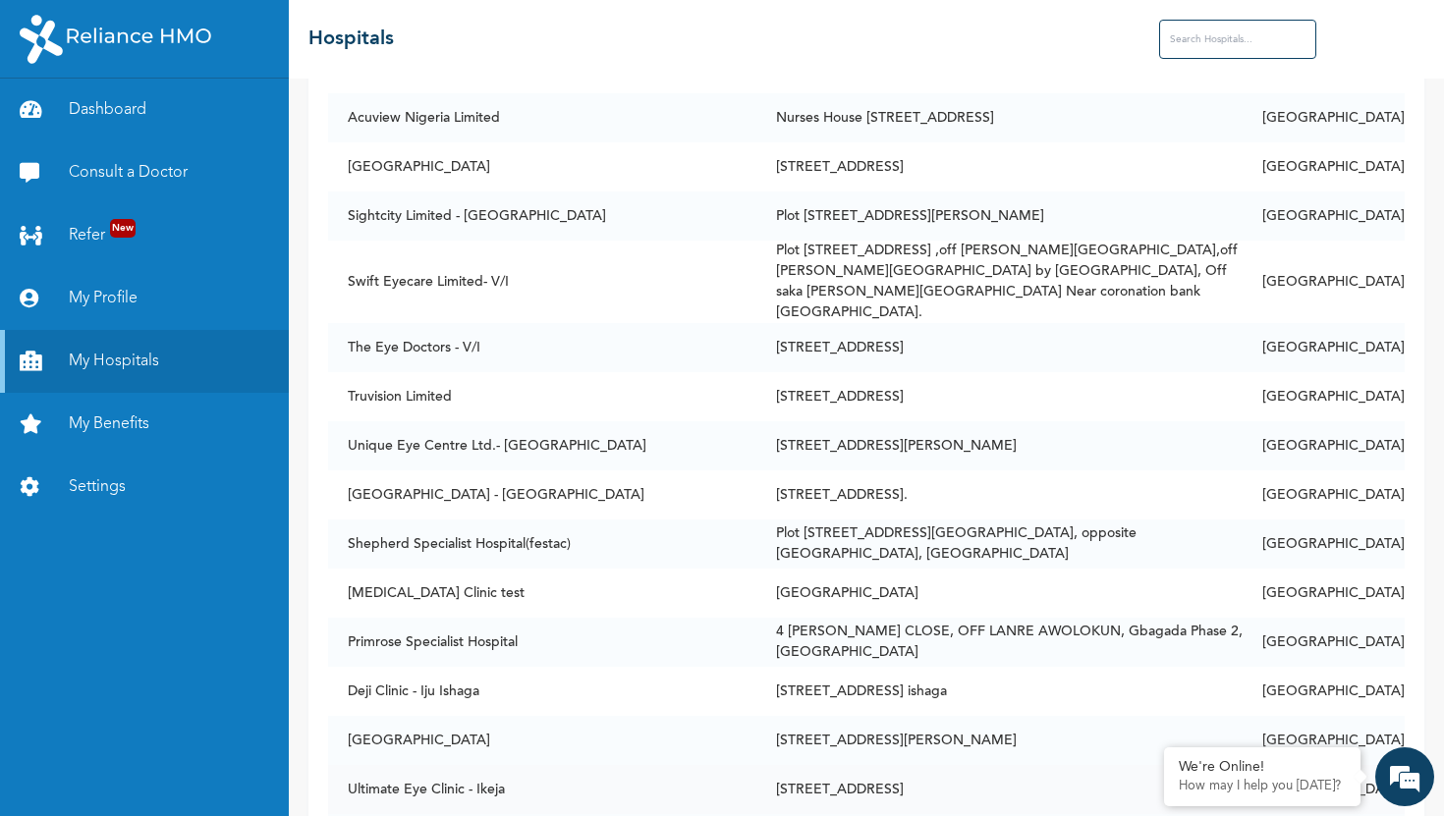
scroll to position [8421, 0]
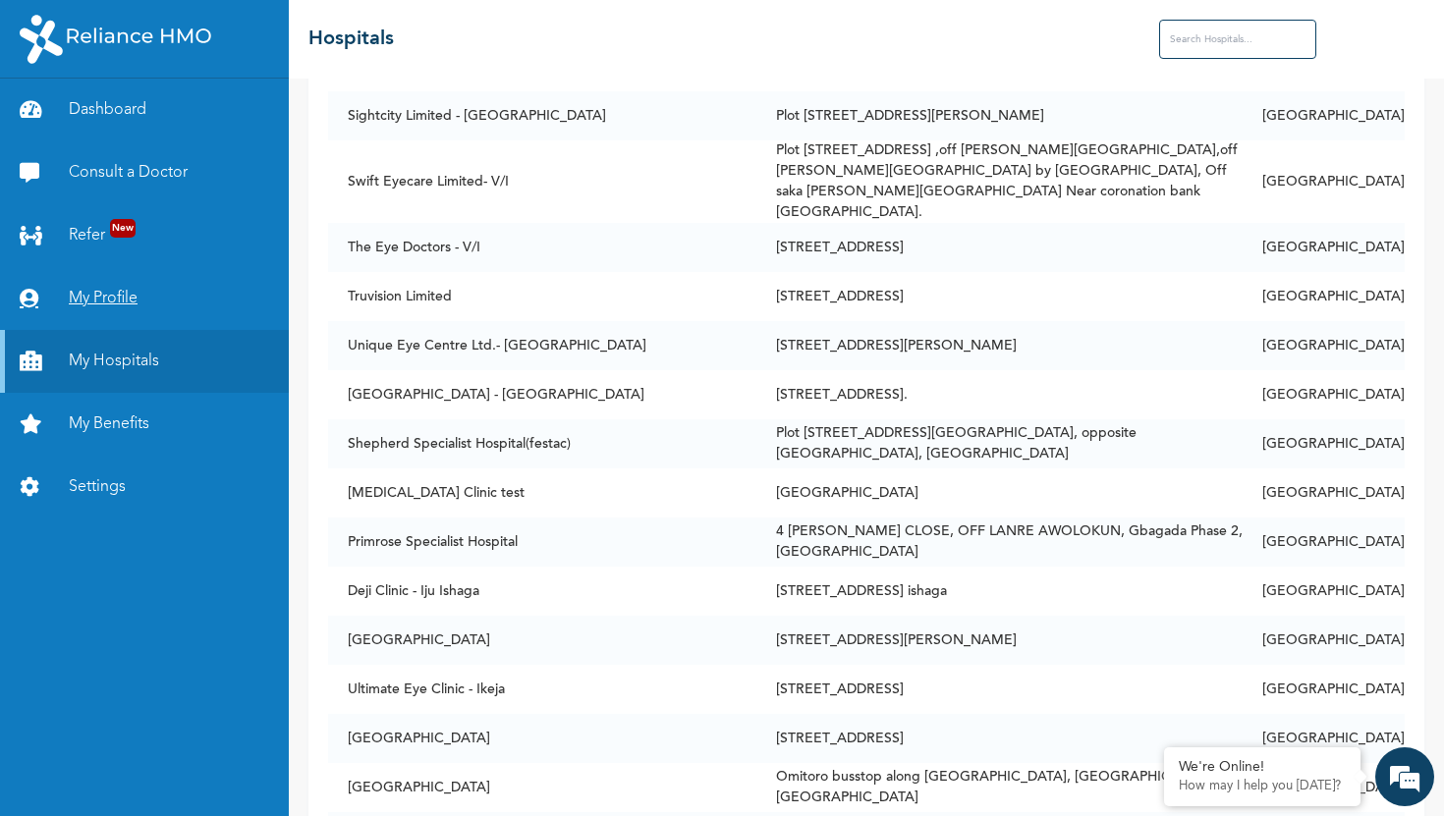
click at [98, 308] on link "My Profile" at bounding box center [144, 298] width 289 height 63
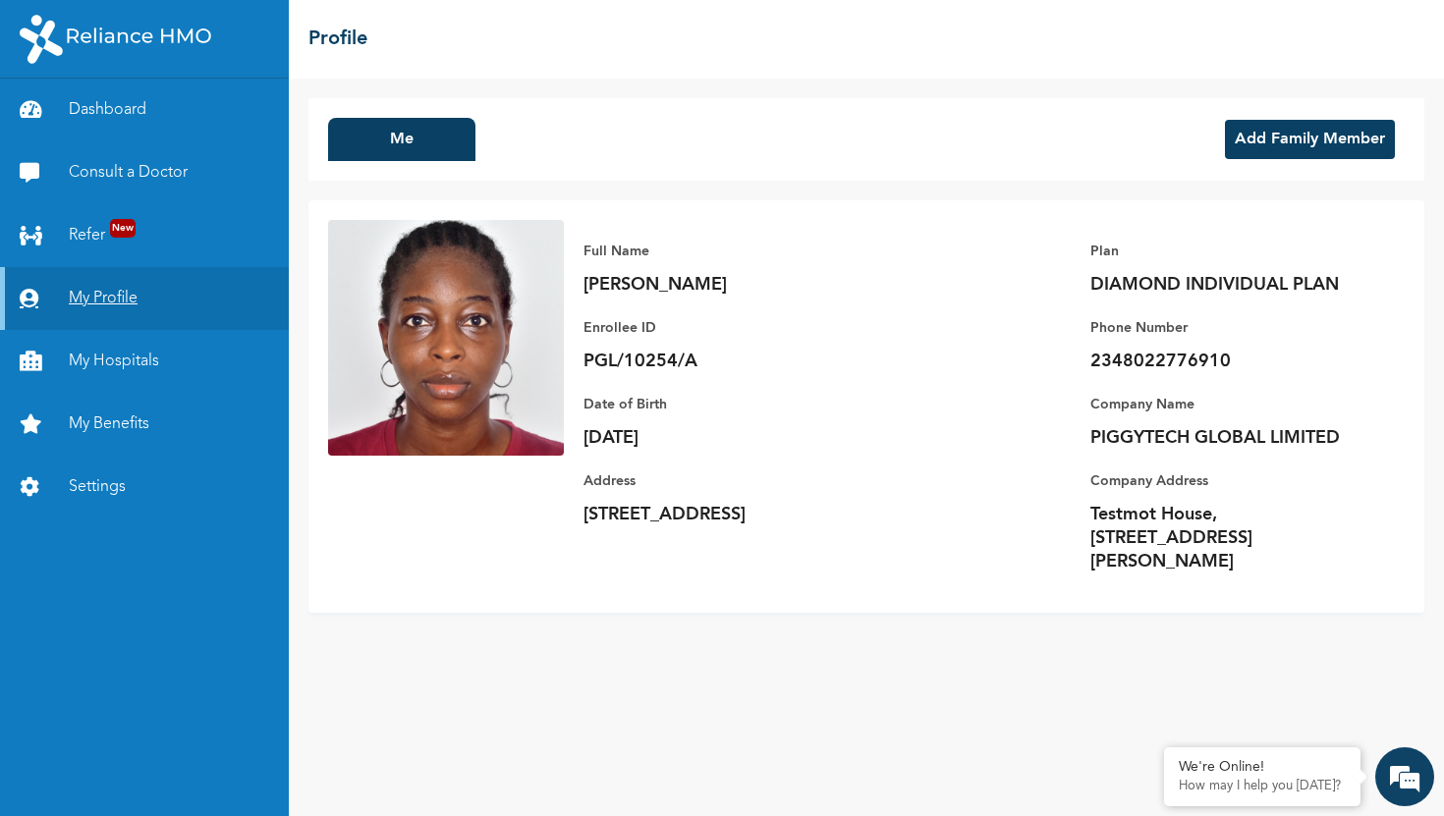
click at [99, 308] on link "My Profile" at bounding box center [144, 298] width 289 height 63
click at [110, 115] on link "Dashboard" at bounding box center [144, 110] width 289 height 63
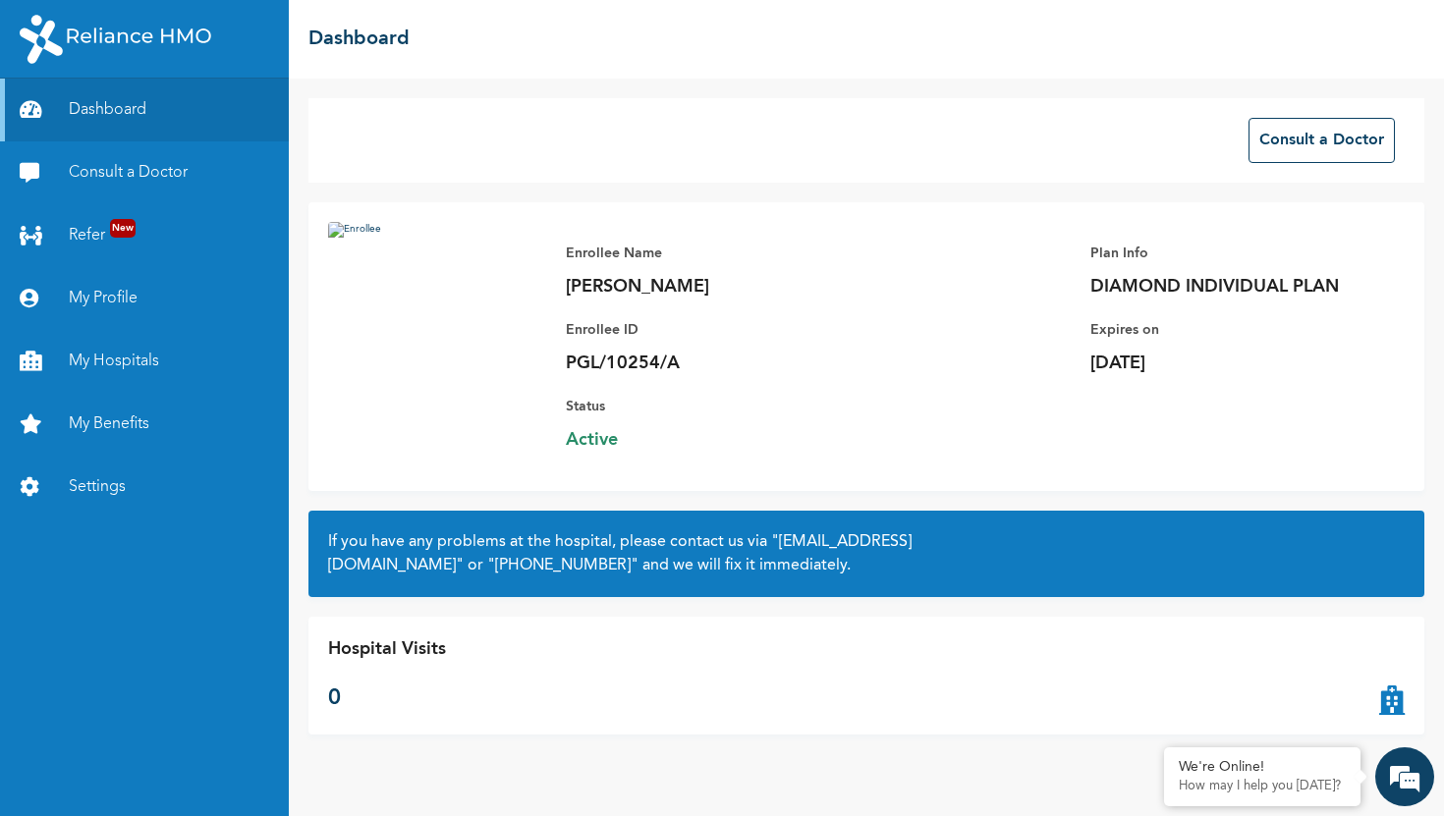
click at [450, 348] on img at bounding box center [437, 340] width 218 height 236
click at [1276, 169] on div "Consult a Doctor" at bounding box center [866, 140] width 1116 height 84
click at [1275, 144] on button "Consult a Doctor" at bounding box center [1321, 140] width 146 height 45
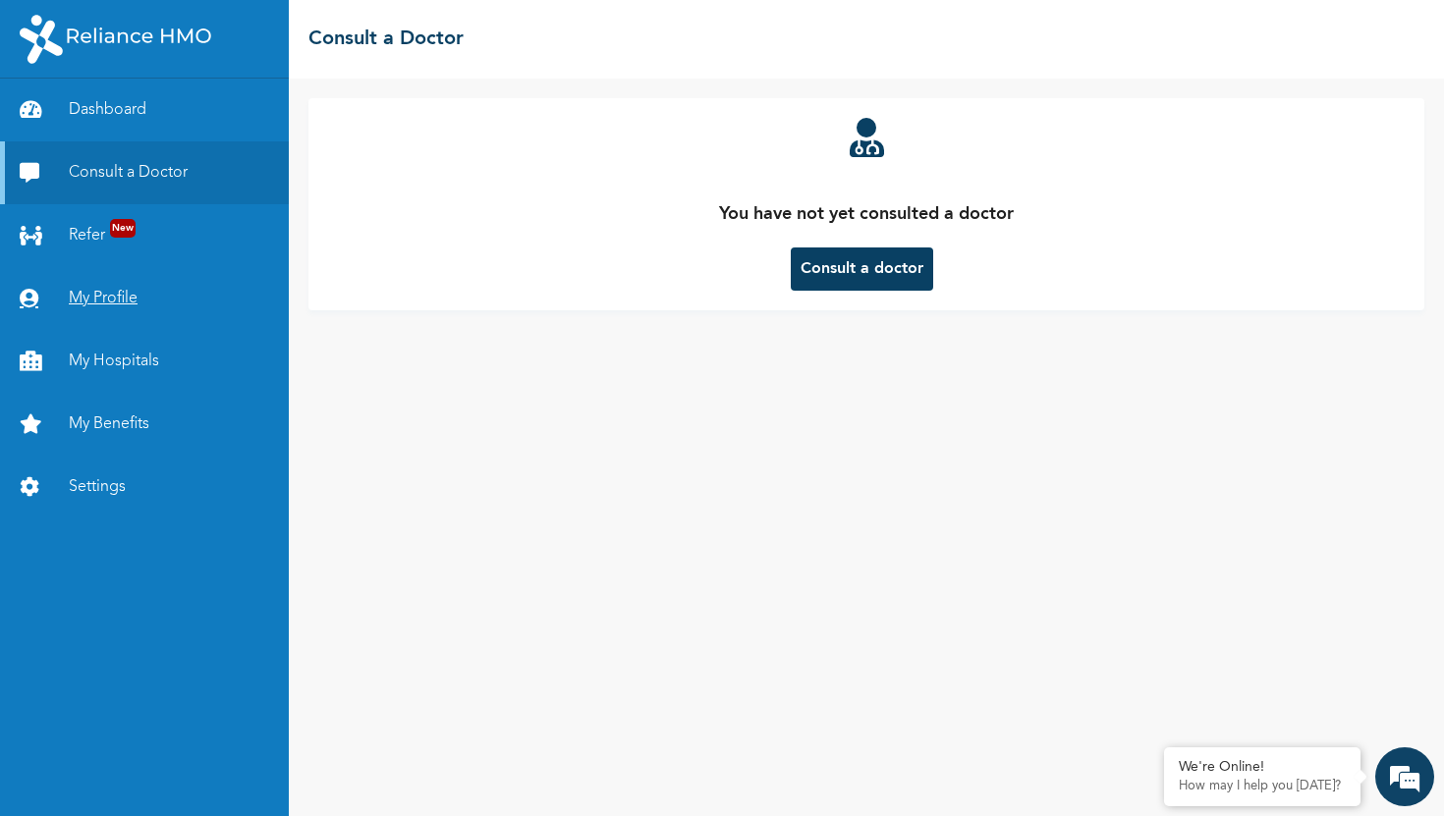
click at [100, 294] on link "My Profile" at bounding box center [144, 298] width 289 height 63
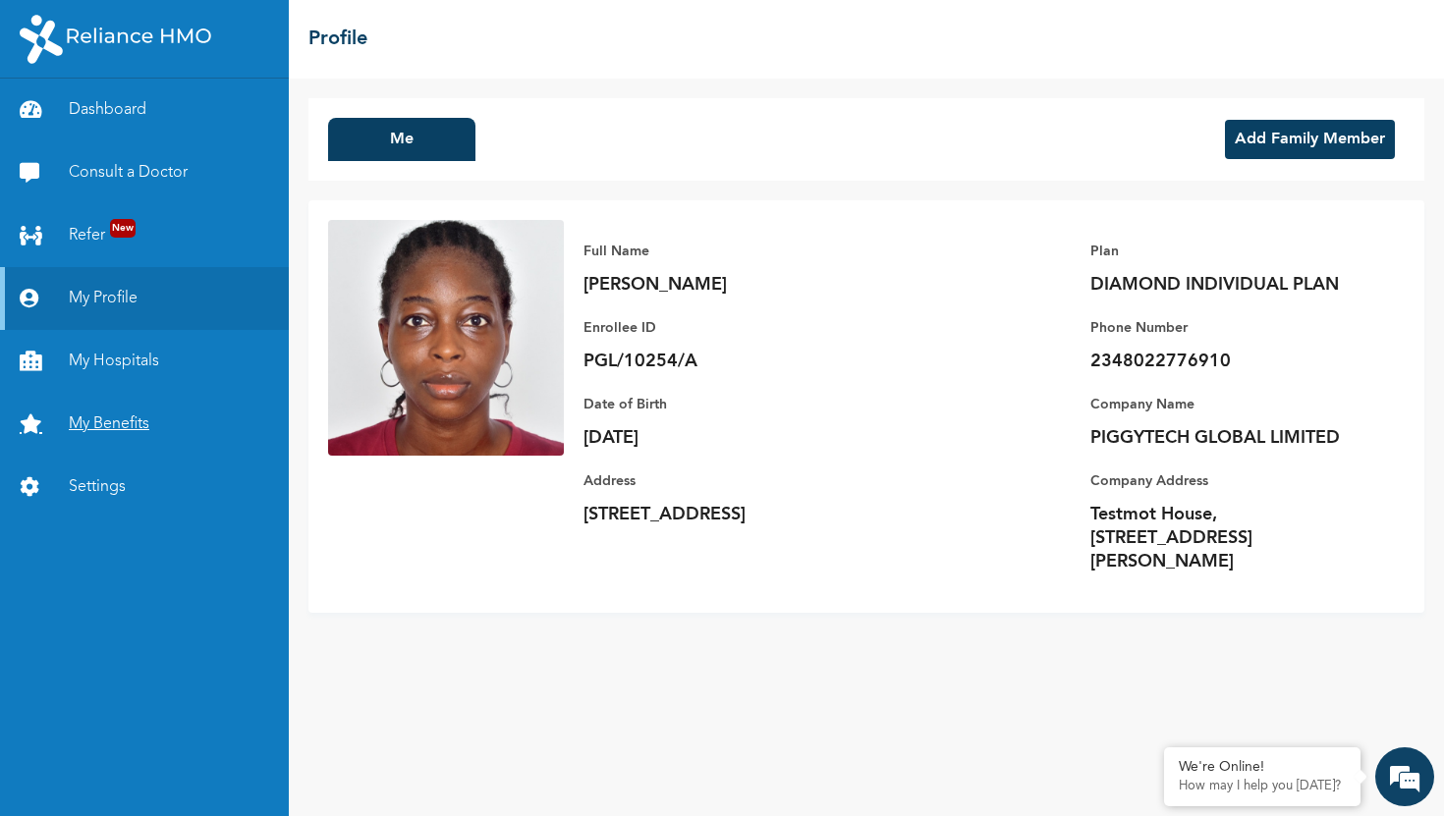
click at [33, 421] on icon at bounding box center [34, 424] width 29 height 20
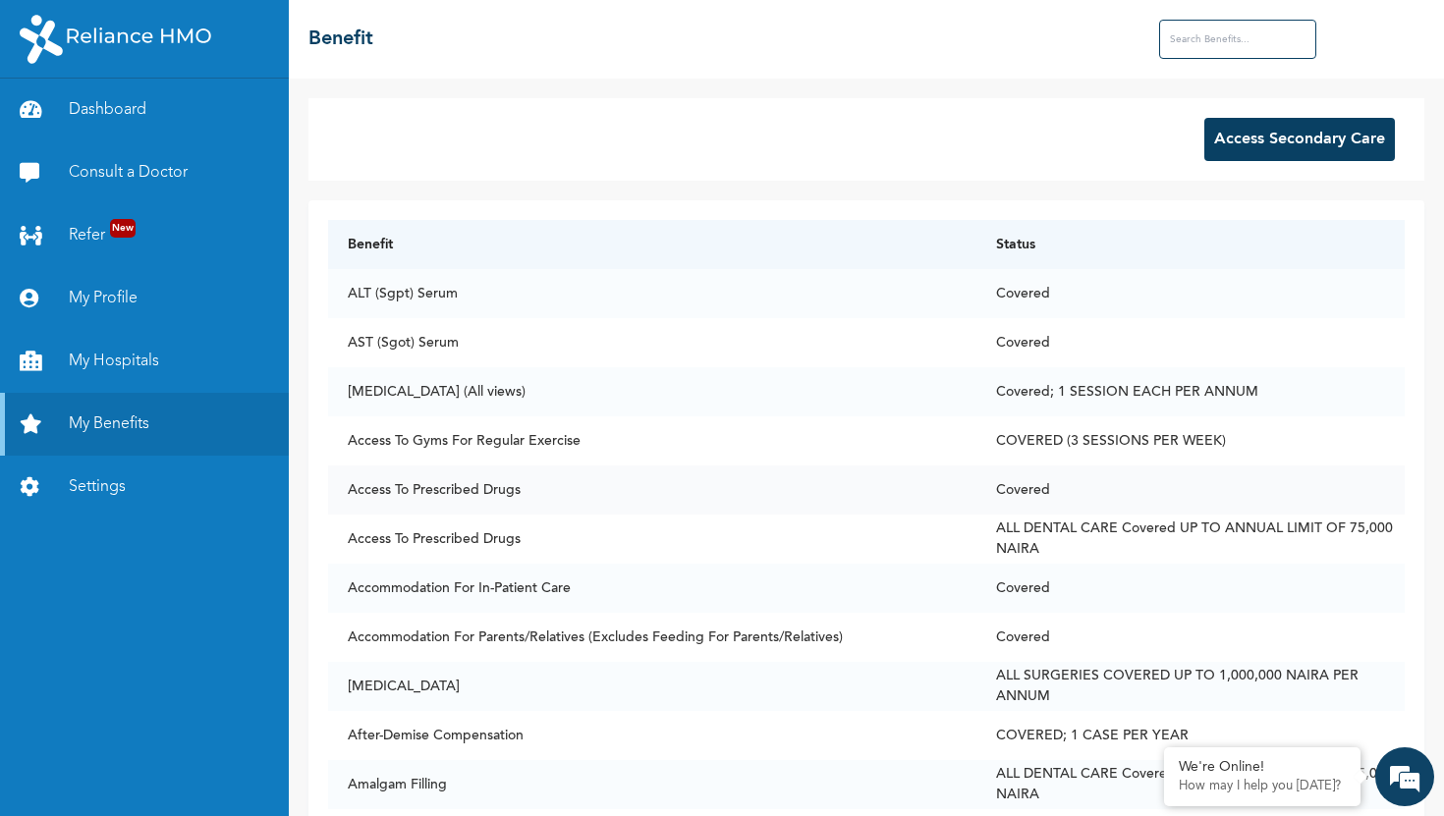
click at [381, 494] on td "Access To Prescribed Drugs" at bounding box center [652, 489] width 648 height 49
click at [433, 497] on td "Access To Prescribed Drugs" at bounding box center [652, 489] width 648 height 49
click at [471, 504] on td "Access To Prescribed Drugs" at bounding box center [652, 489] width 648 height 49
click at [472, 504] on td "Access To Prescribed Drugs" at bounding box center [652, 489] width 648 height 49
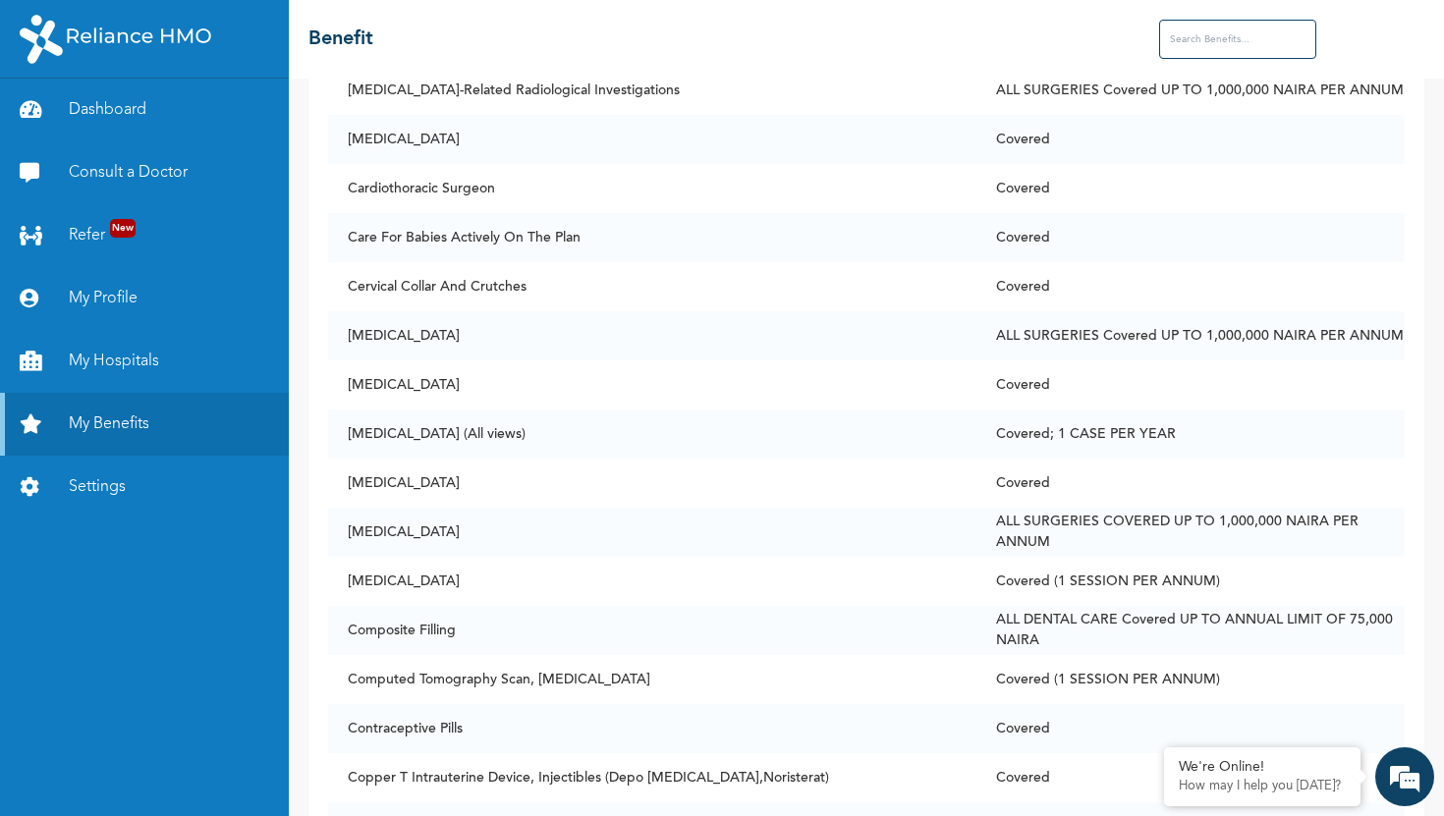
scroll to position [2051, 0]
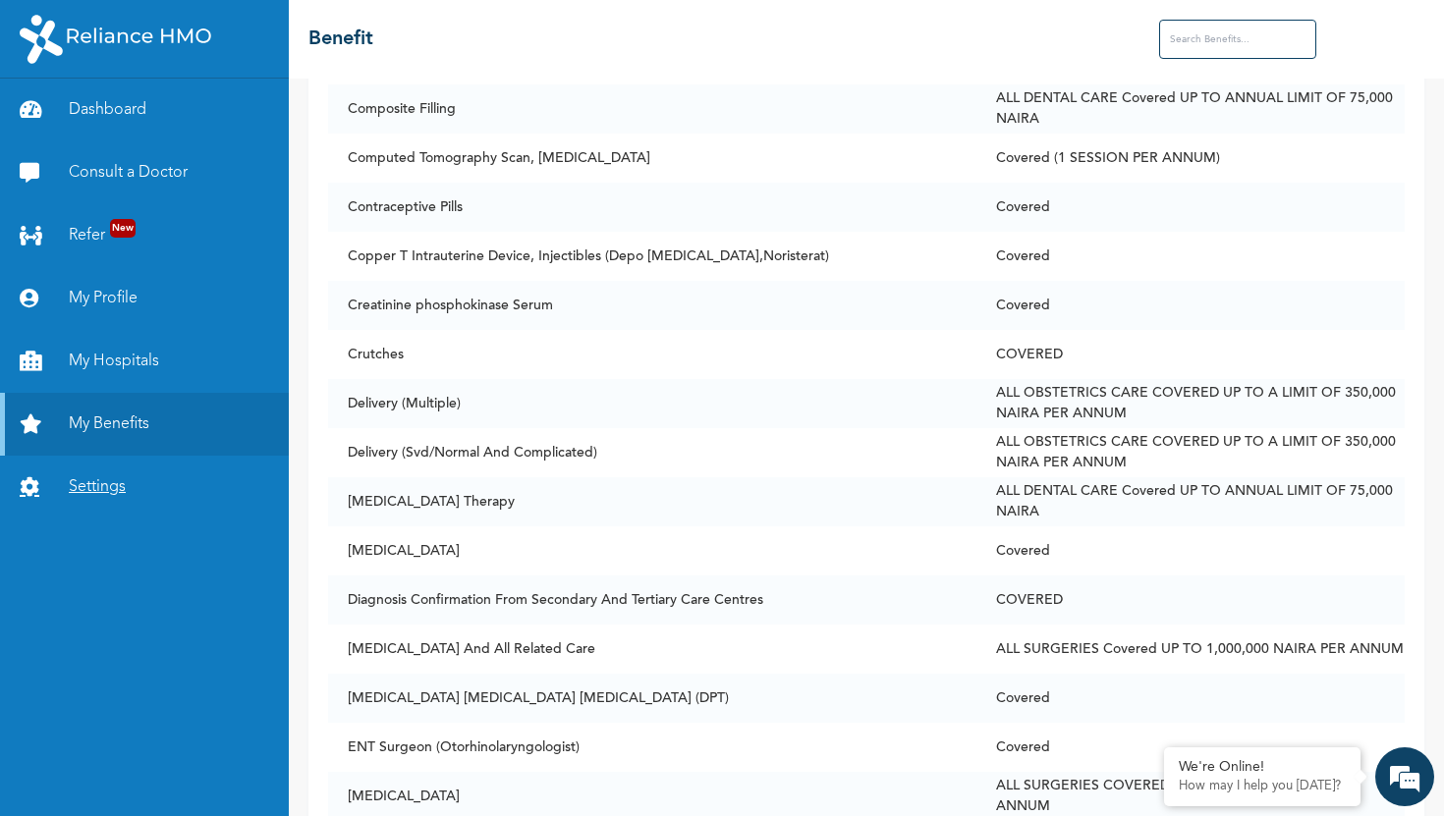
click at [101, 488] on link "Settings" at bounding box center [144, 487] width 289 height 63
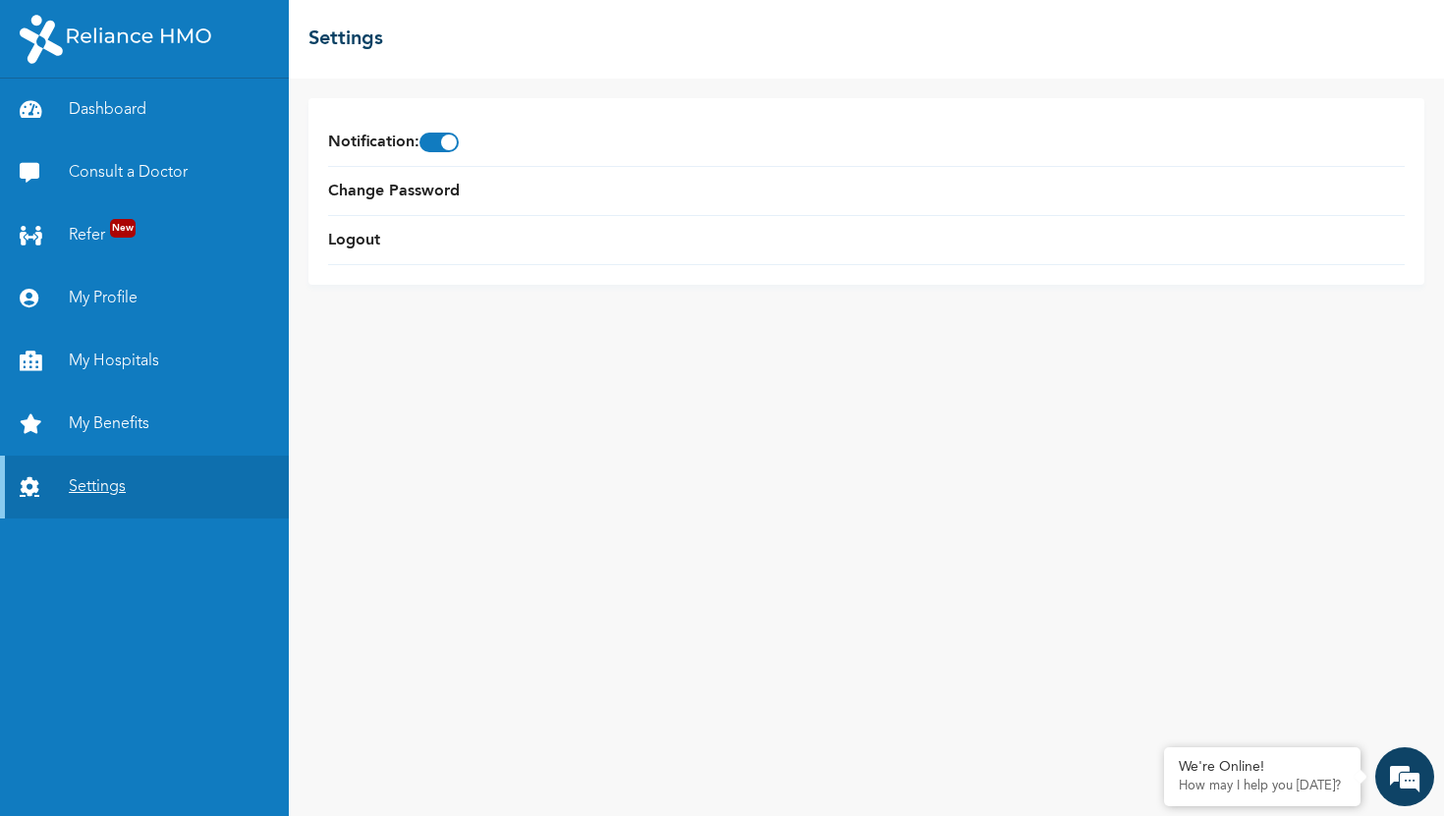
click at [101, 488] on link "Settings" at bounding box center [144, 487] width 289 height 63
click at [112, 429] on link "My Benefits" at bounding box center [144, 424] width 289 height 63
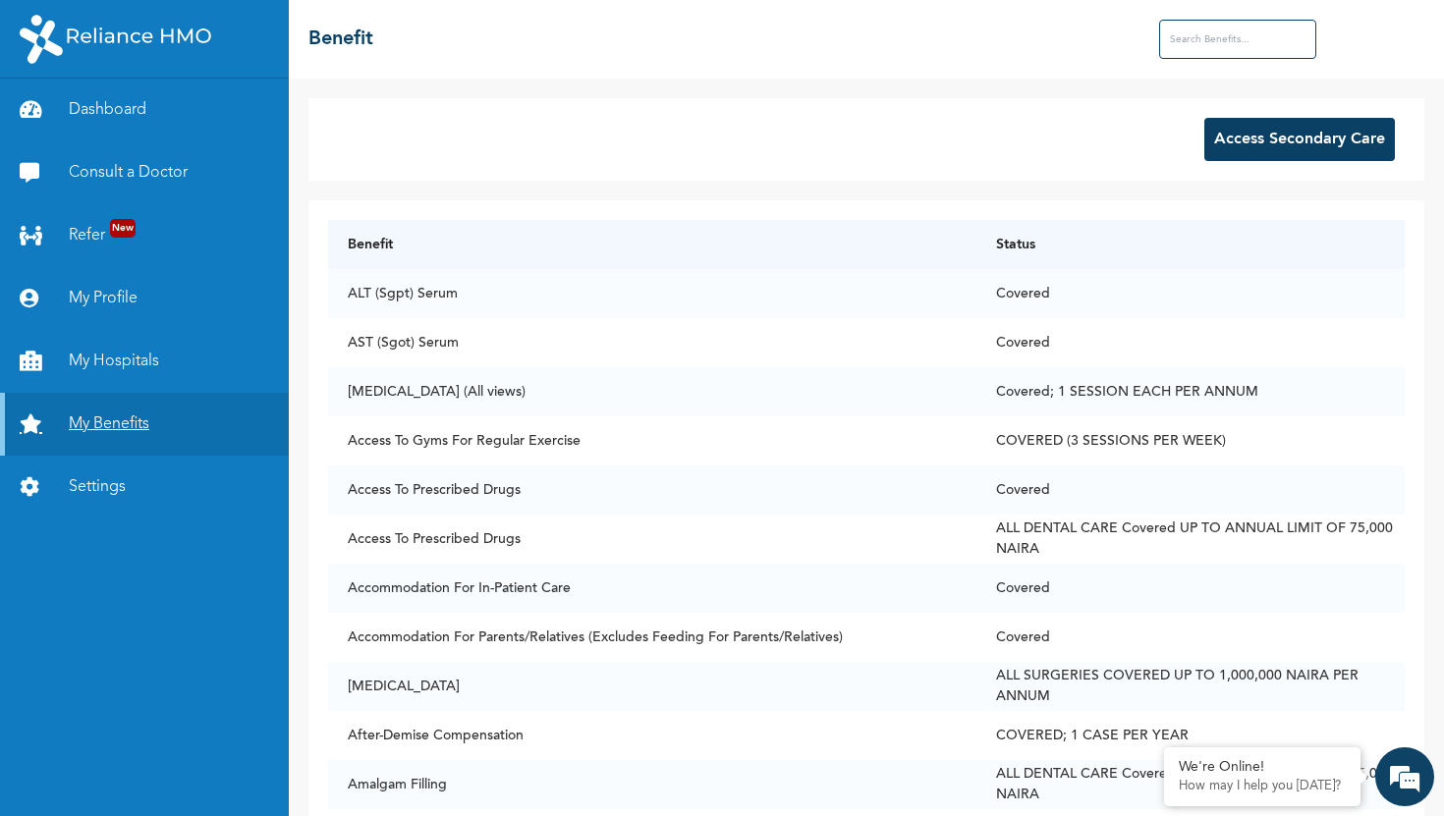
click at [112, 429] on link "My Benefits" at bounding box center [144, 424] width 289 height 63
click at [141, 164] on link "Consult a Doctor" at bounding box center [144, 172] width 289 height 63
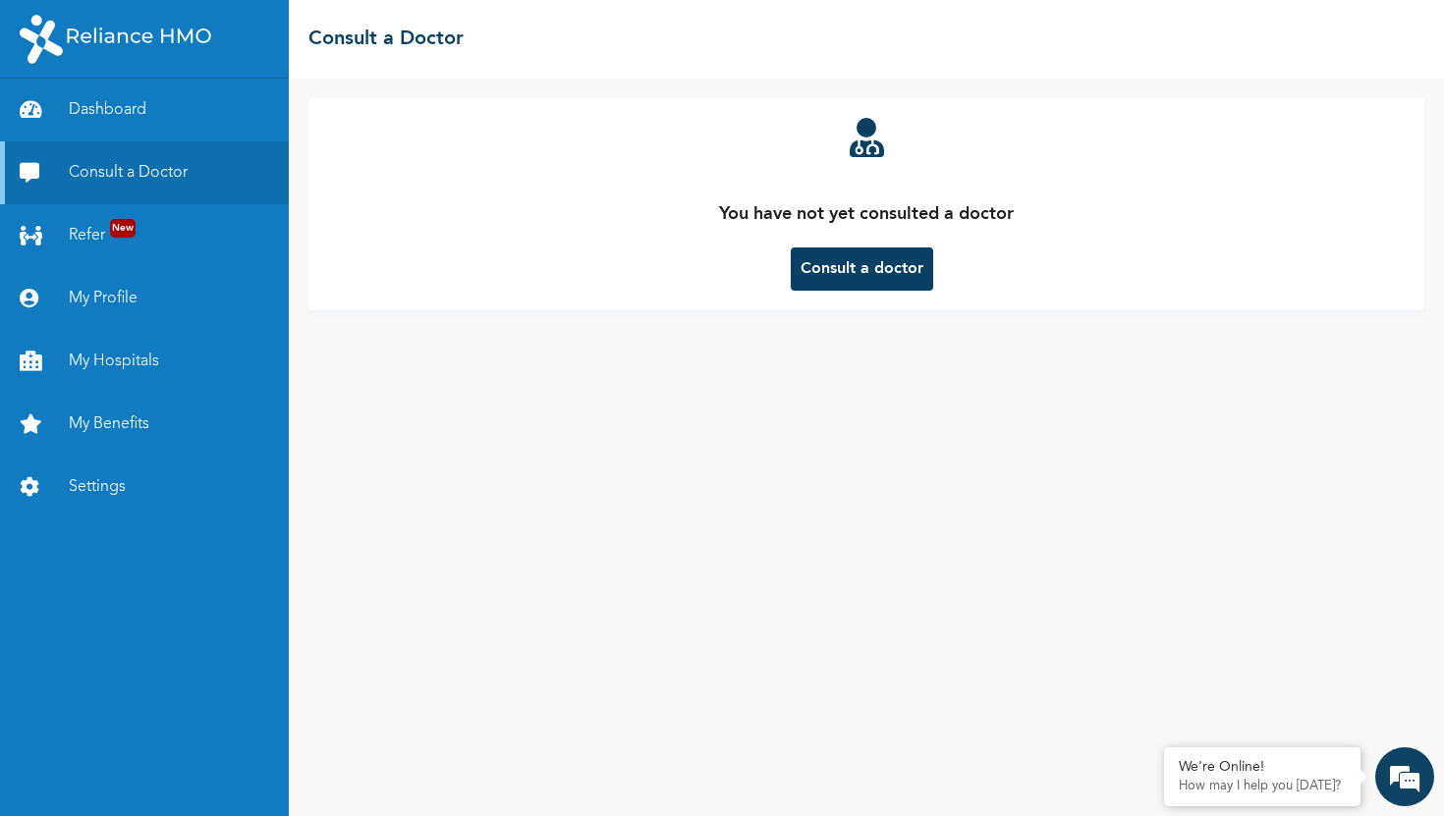
click at [829, 261] on button "Consult a doctor" at bounding box center [862, 268] width 142 height 43
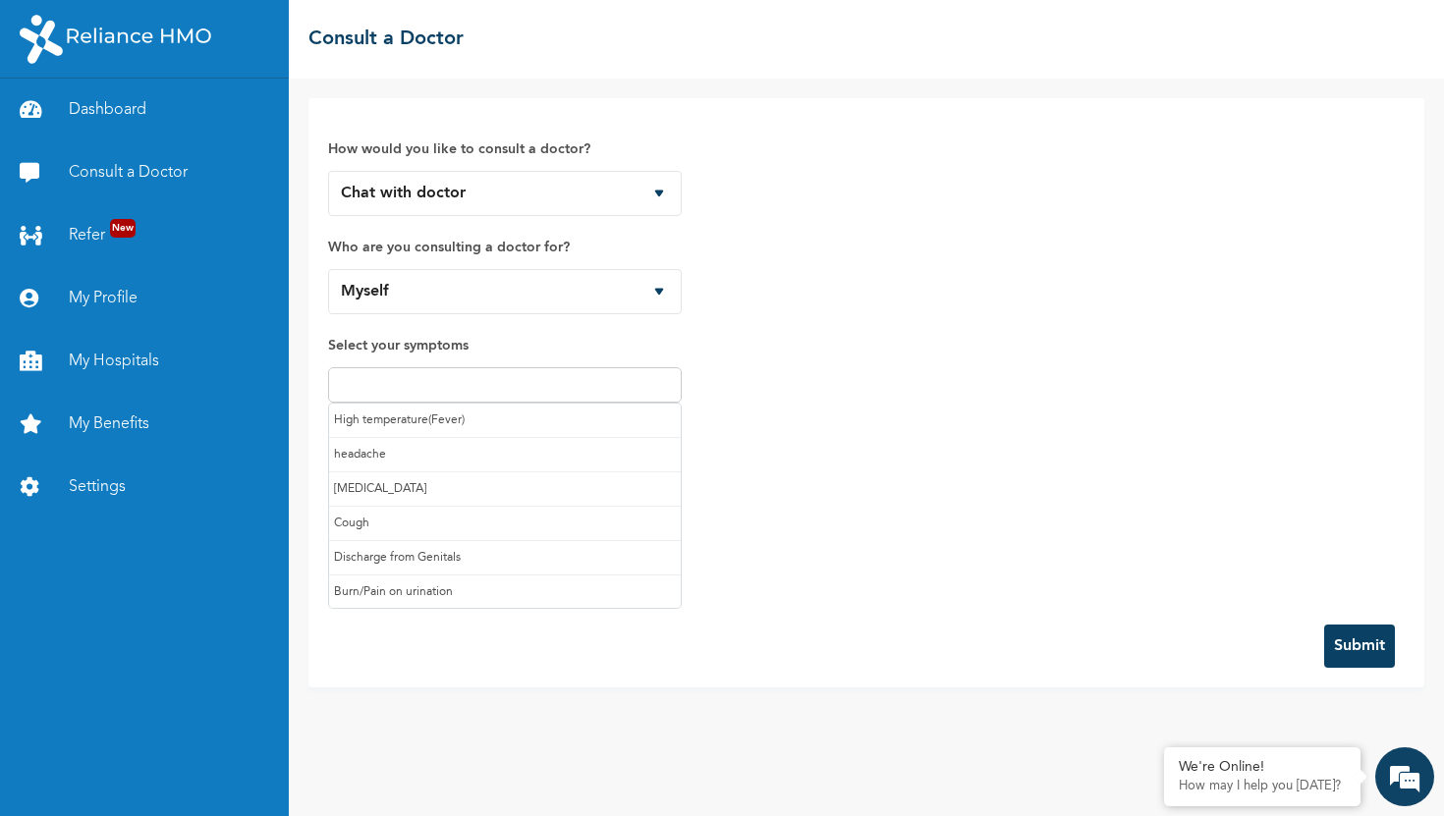
click at [394, 374] on input "text" at bounding box center [505, 385] width 342 height 24
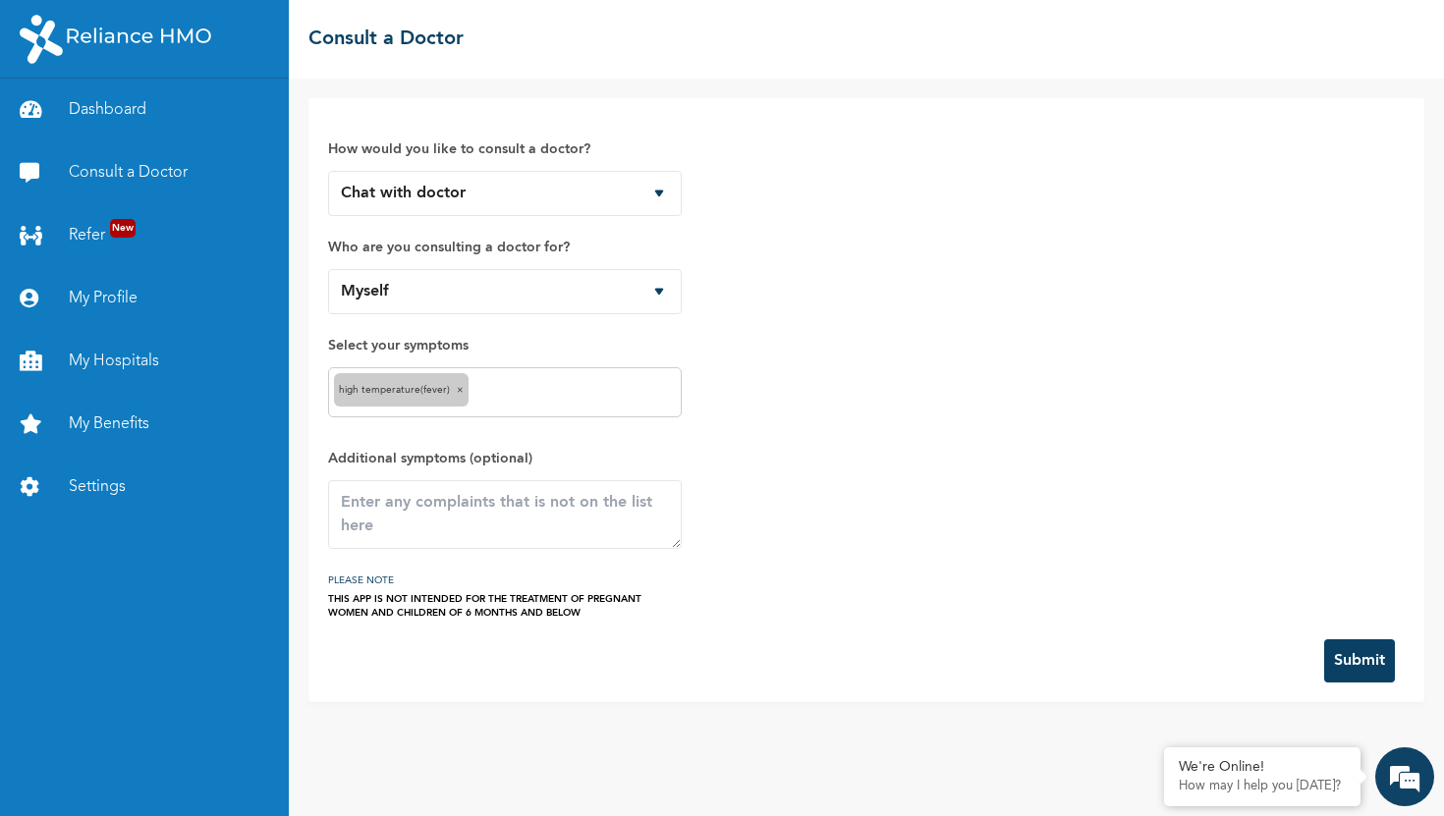
click at [510, 396] on input "text" at bounding box center [574, 393] width 202 height 24
click at [457, 391] on span "×" at bounding box center [460, 390] width 7 height 10
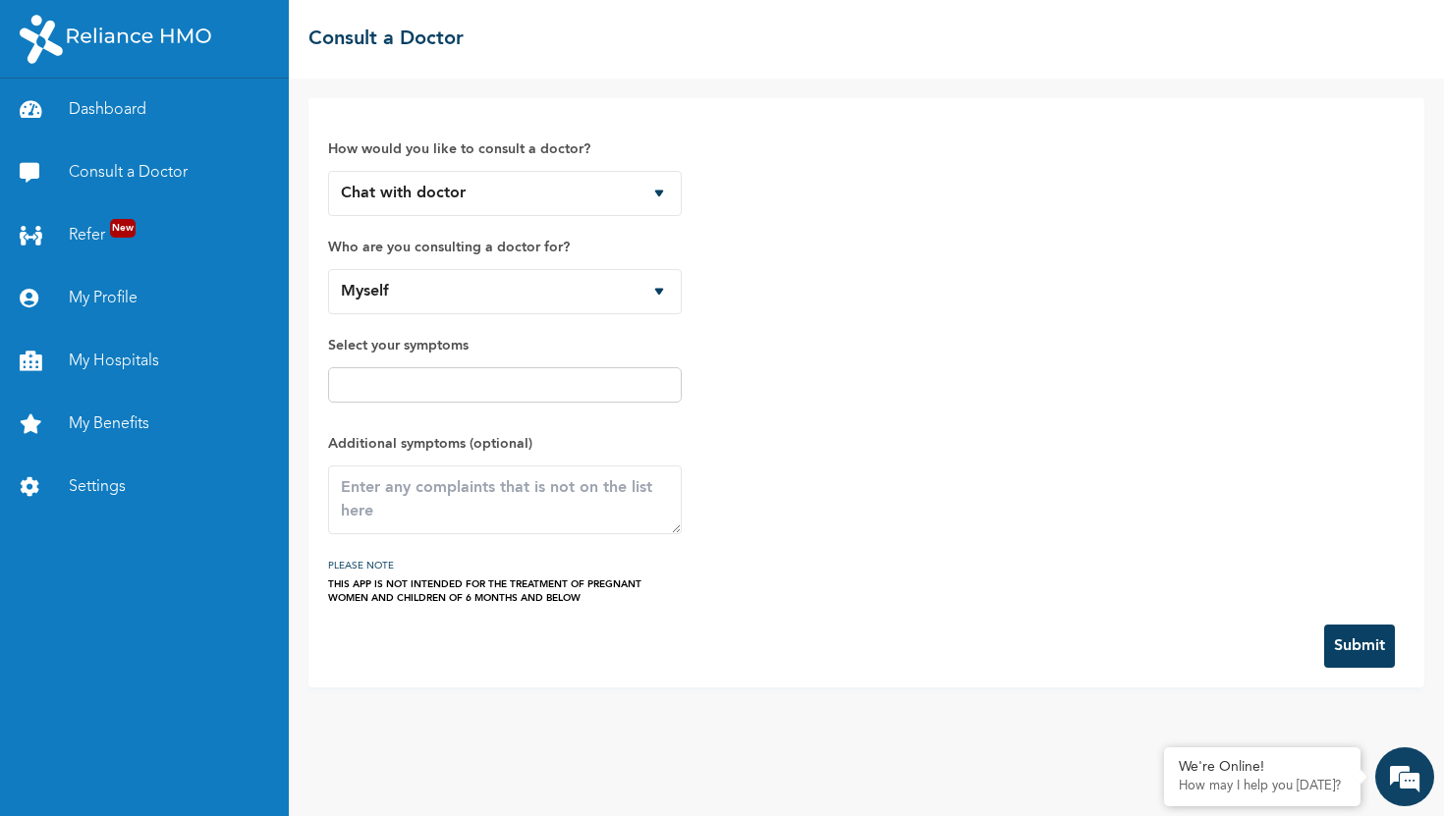
click at [436, 395] on input "text" at bounding box center [505, 385] width 342 height 24
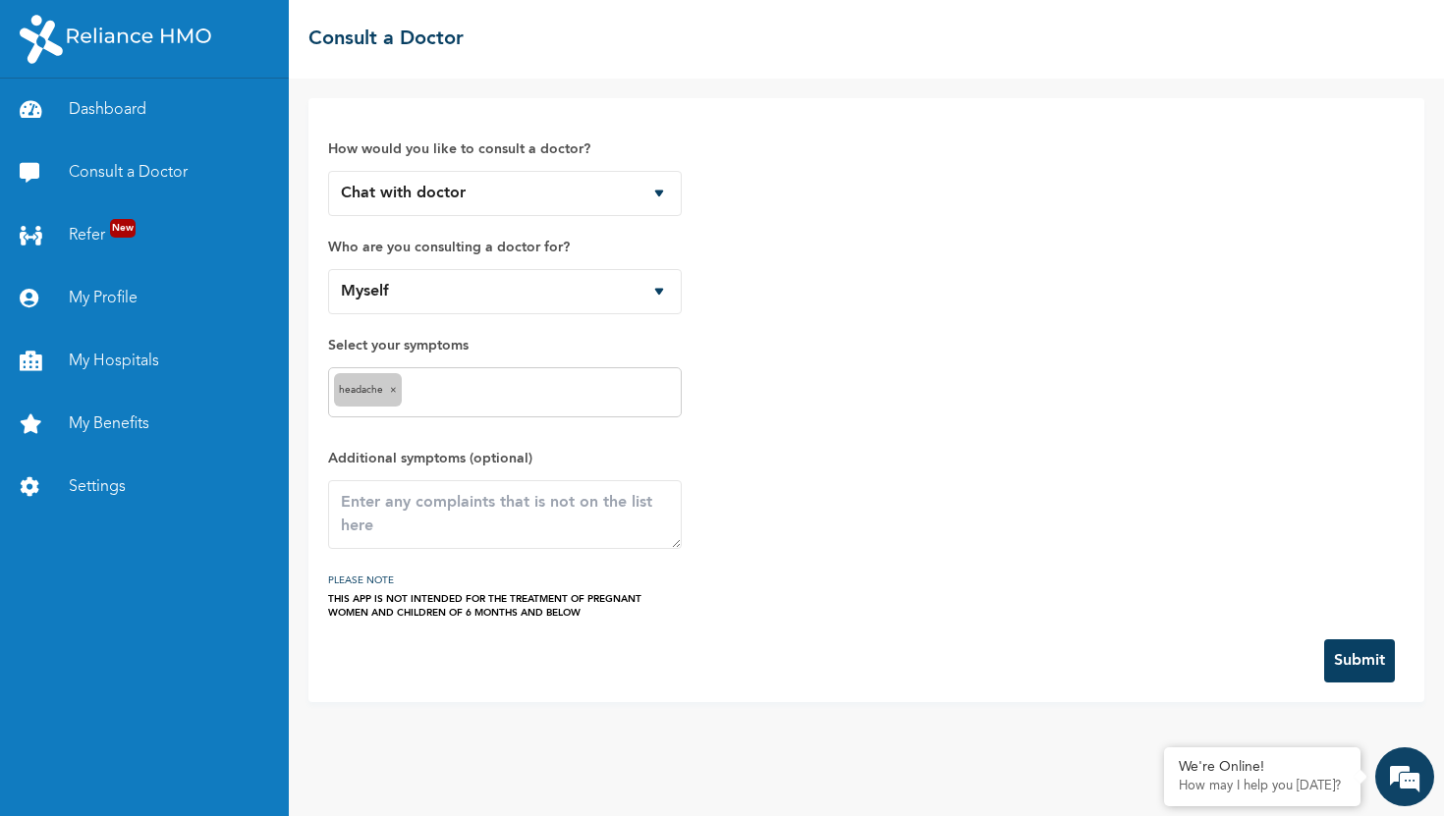
click at [463, 401] on input "text" at bounding box center [541, 393] width 269 height 24
click at [507, 401] on input "text" at bounding box center [570, 393] width 212 height 24
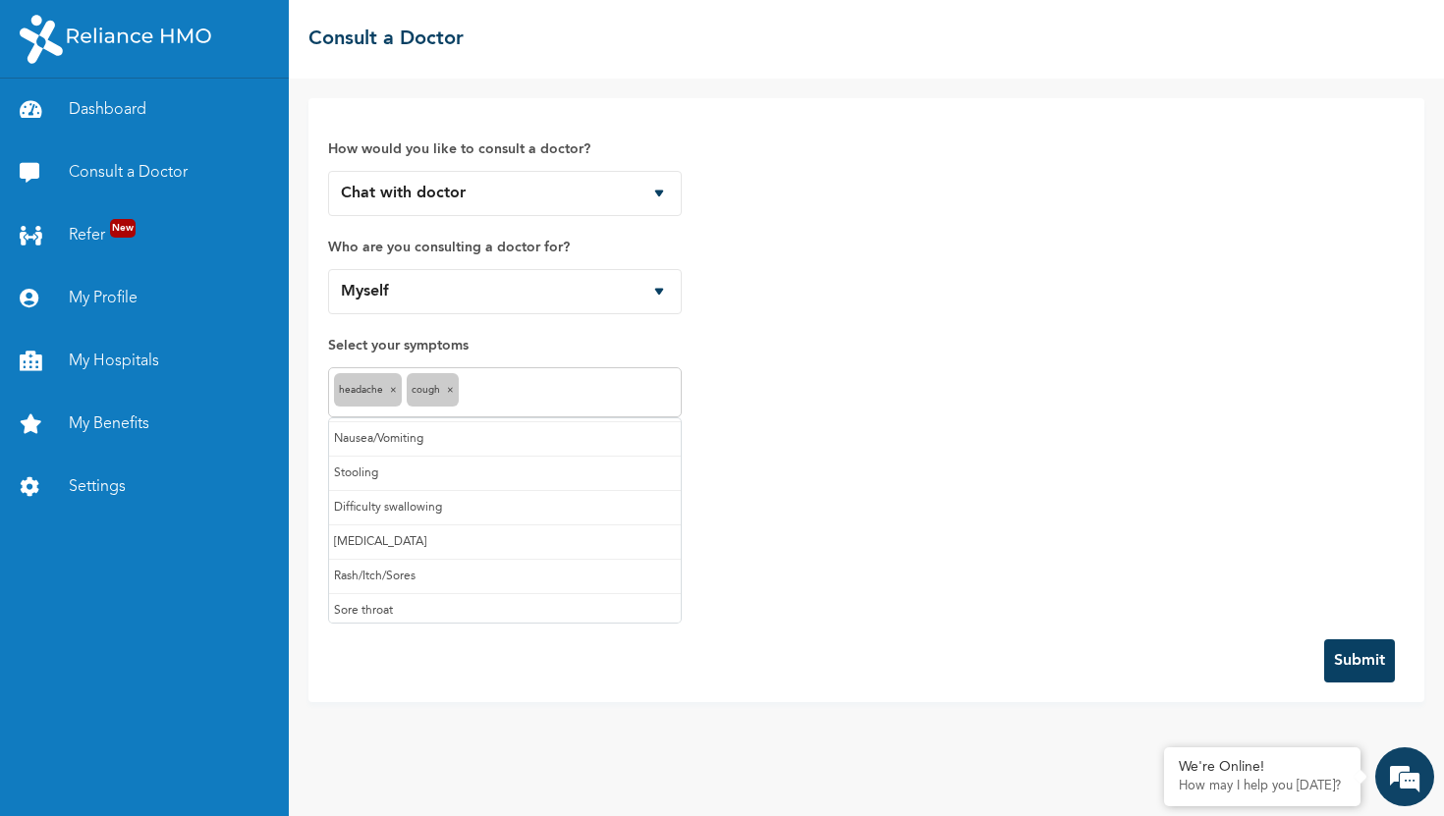
scroll to position [108, 0]
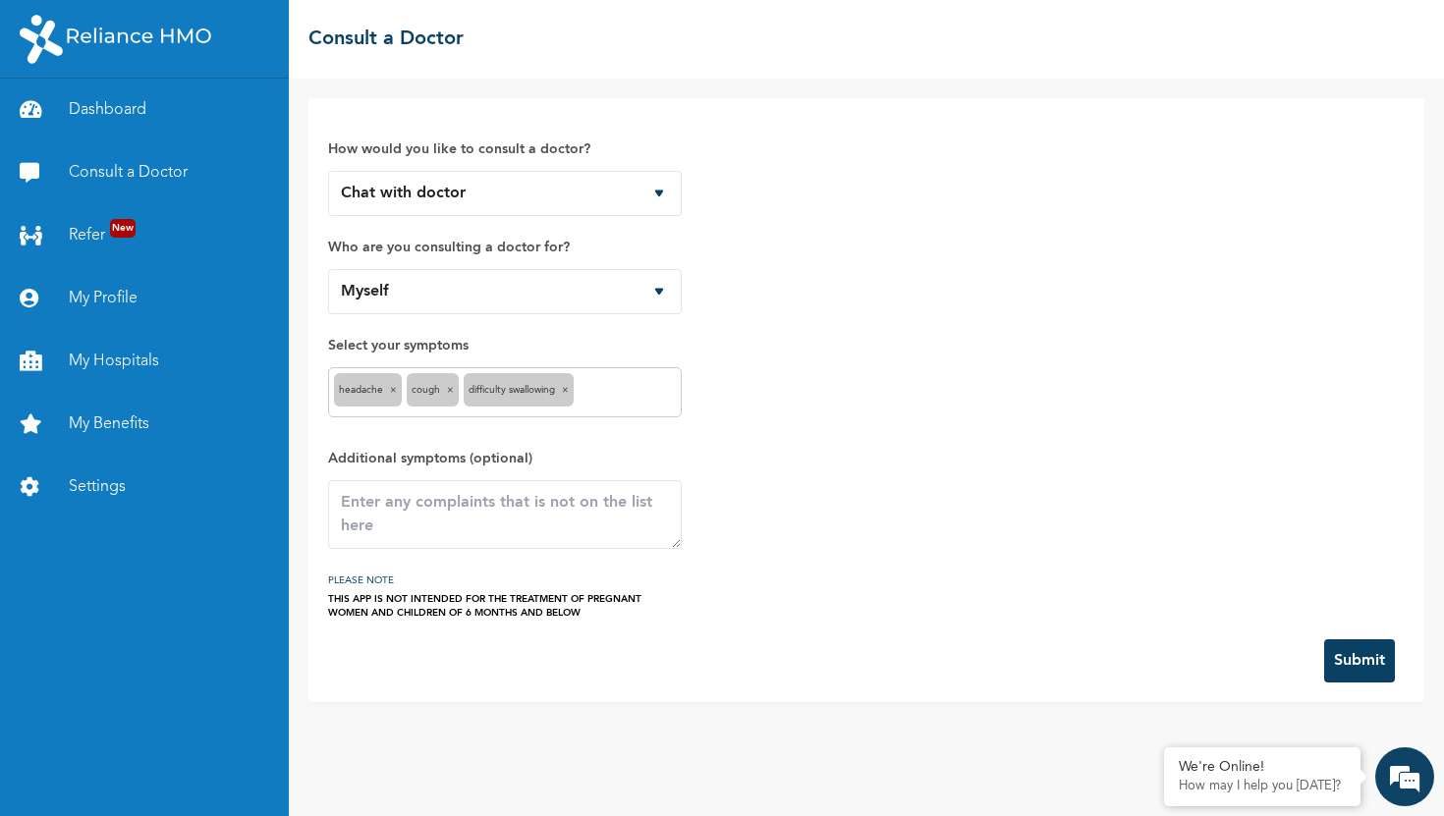
click at [620, 400] on input "text" at bounding box center [626, 393] width 97 height 24
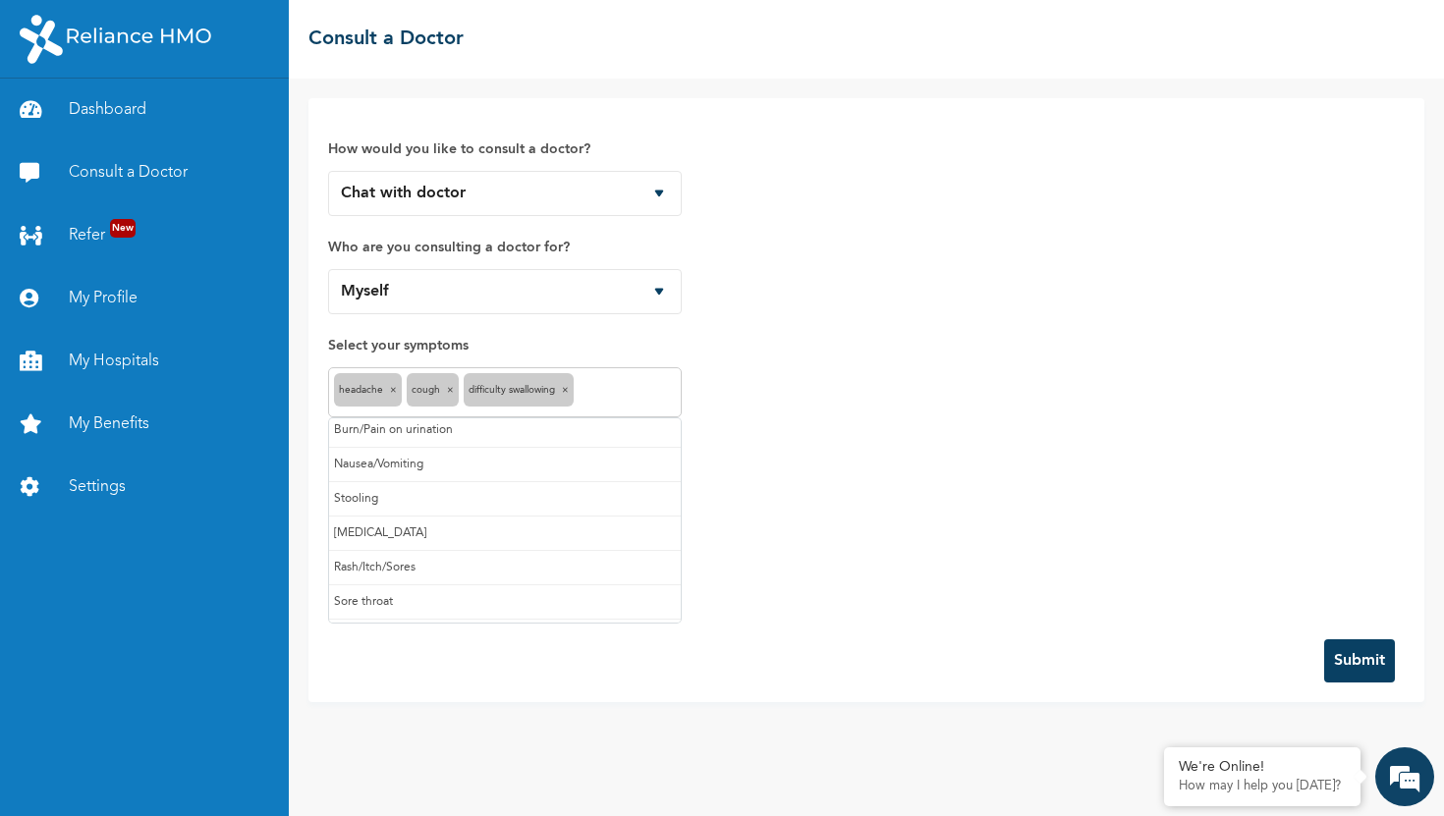
scroll to position [105, 0]
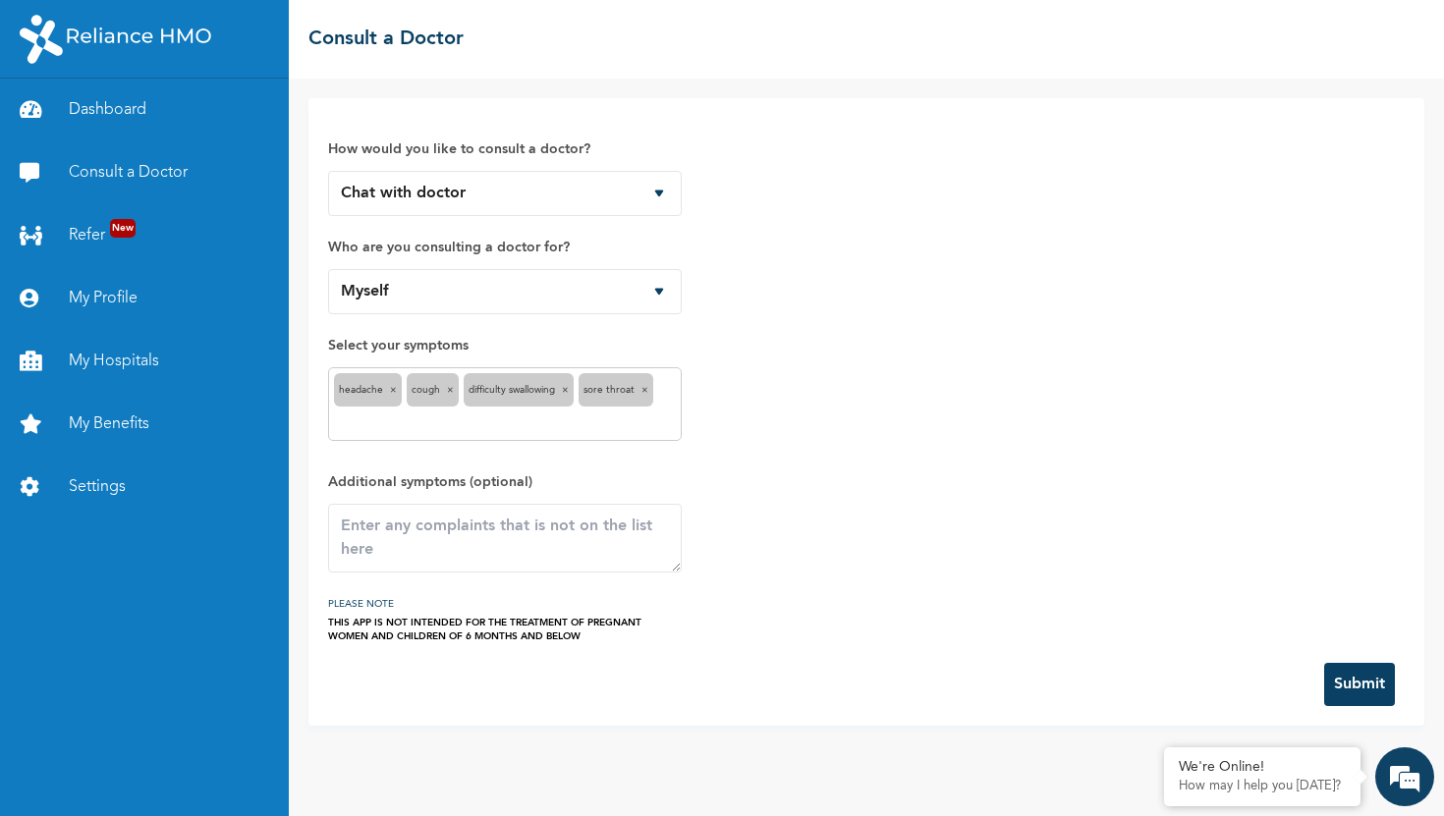
click at [1372, 673] on button "Submit" at bounding box center [1359, 684] width 71 height 43
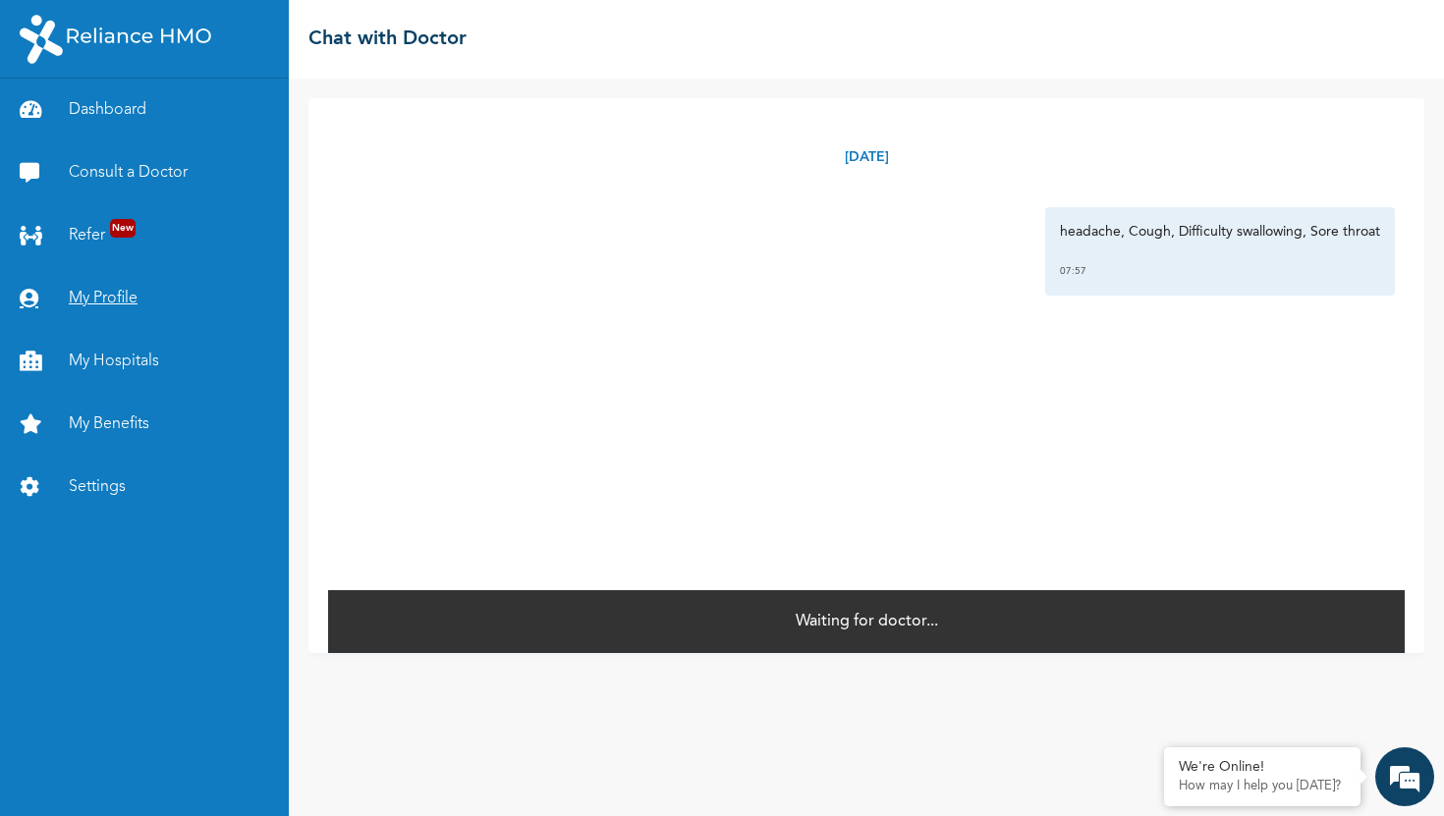
click at [109, 286] on link "My Profile" at bounding box center [144, 298] width 289 height 63
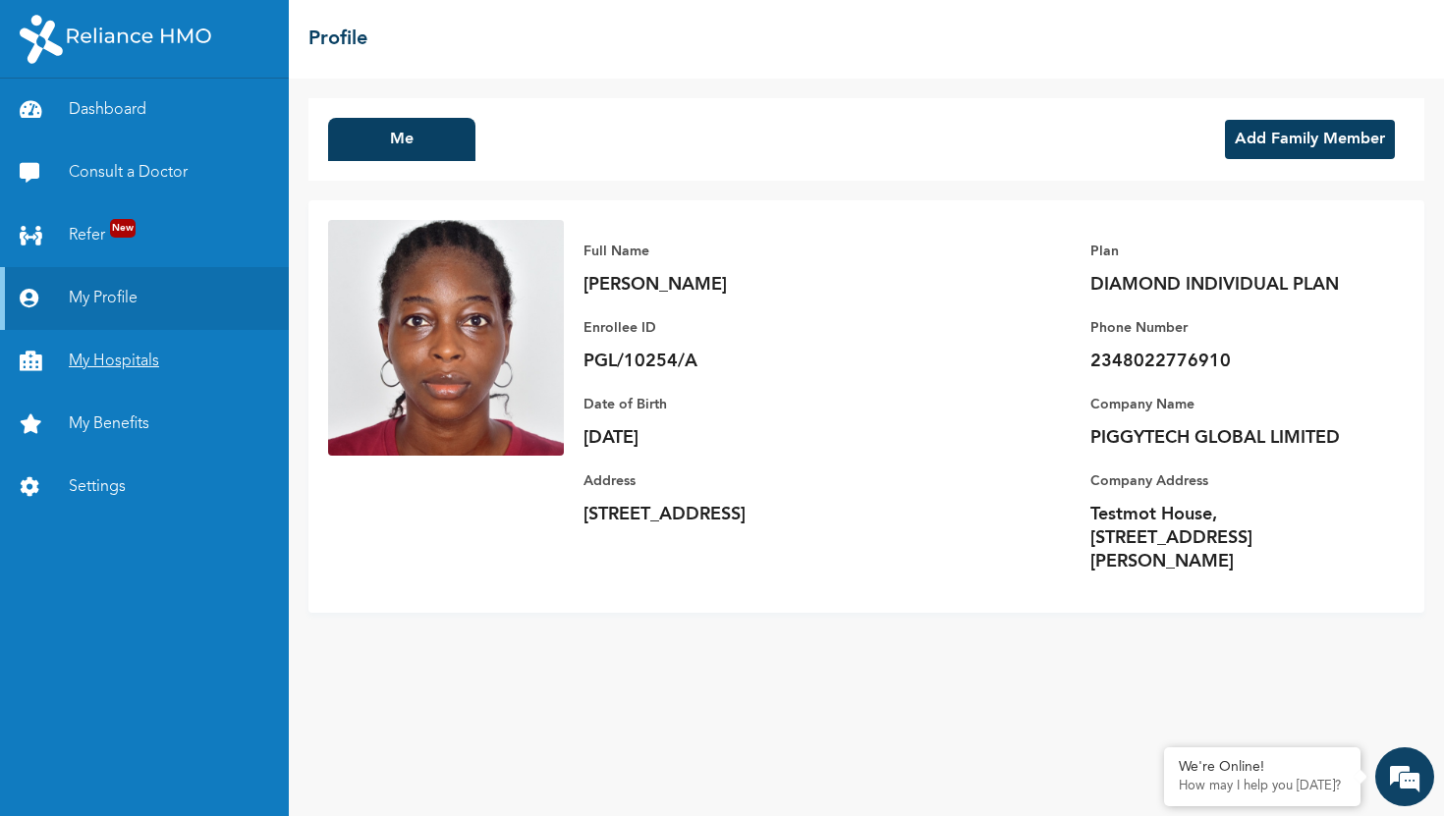
click at [132, 359] on link "My Hospitals" at bounding box center [144, 361] width 289 height 63
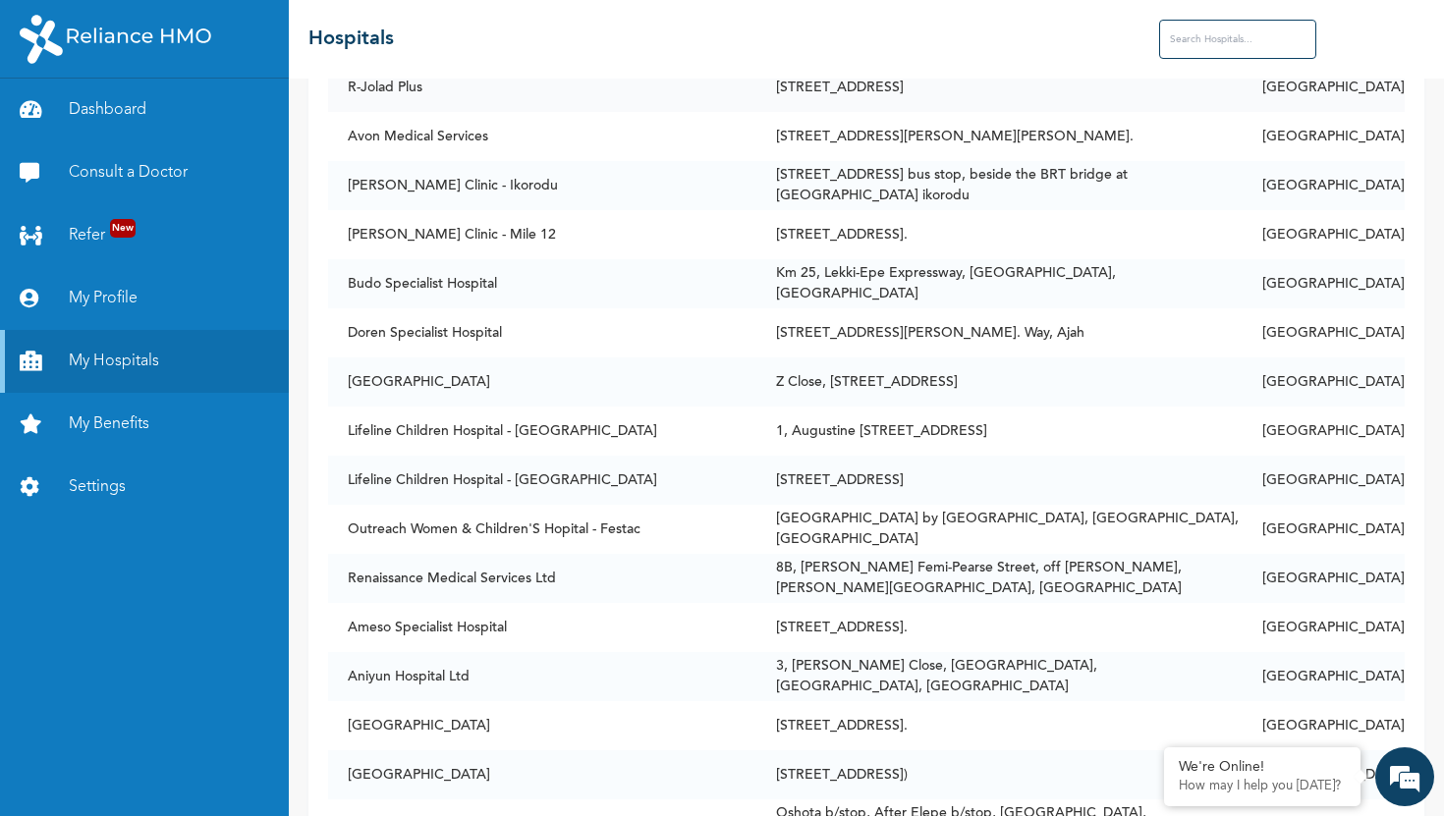
scroll to position [306, 0]
